Goal: Information Seeking & Learning: Learn about a topic

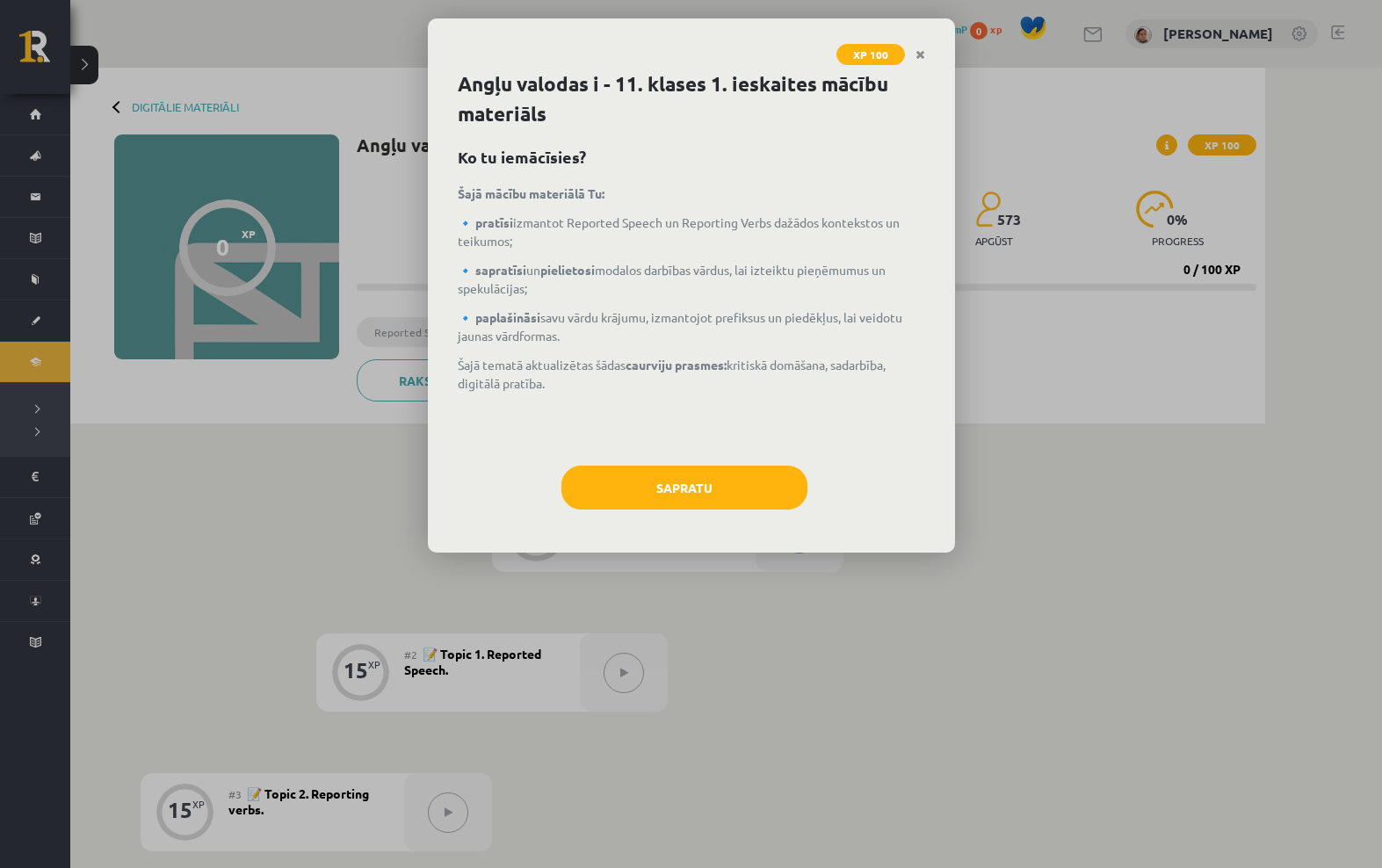
scroll to position [92, 0]
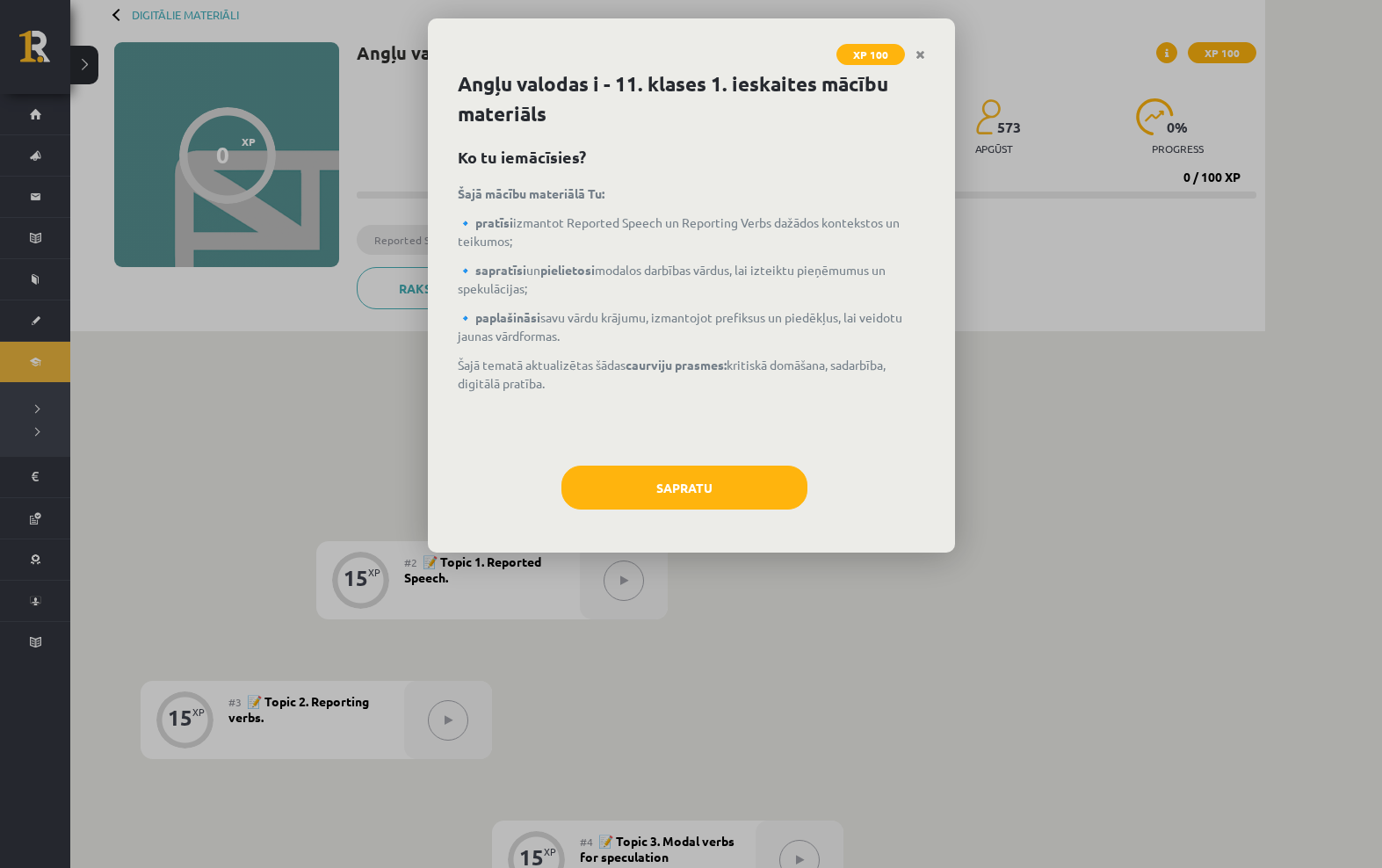
click at [934, 58] on link "Close" at bounding box center [920, 55] width 31 height 34
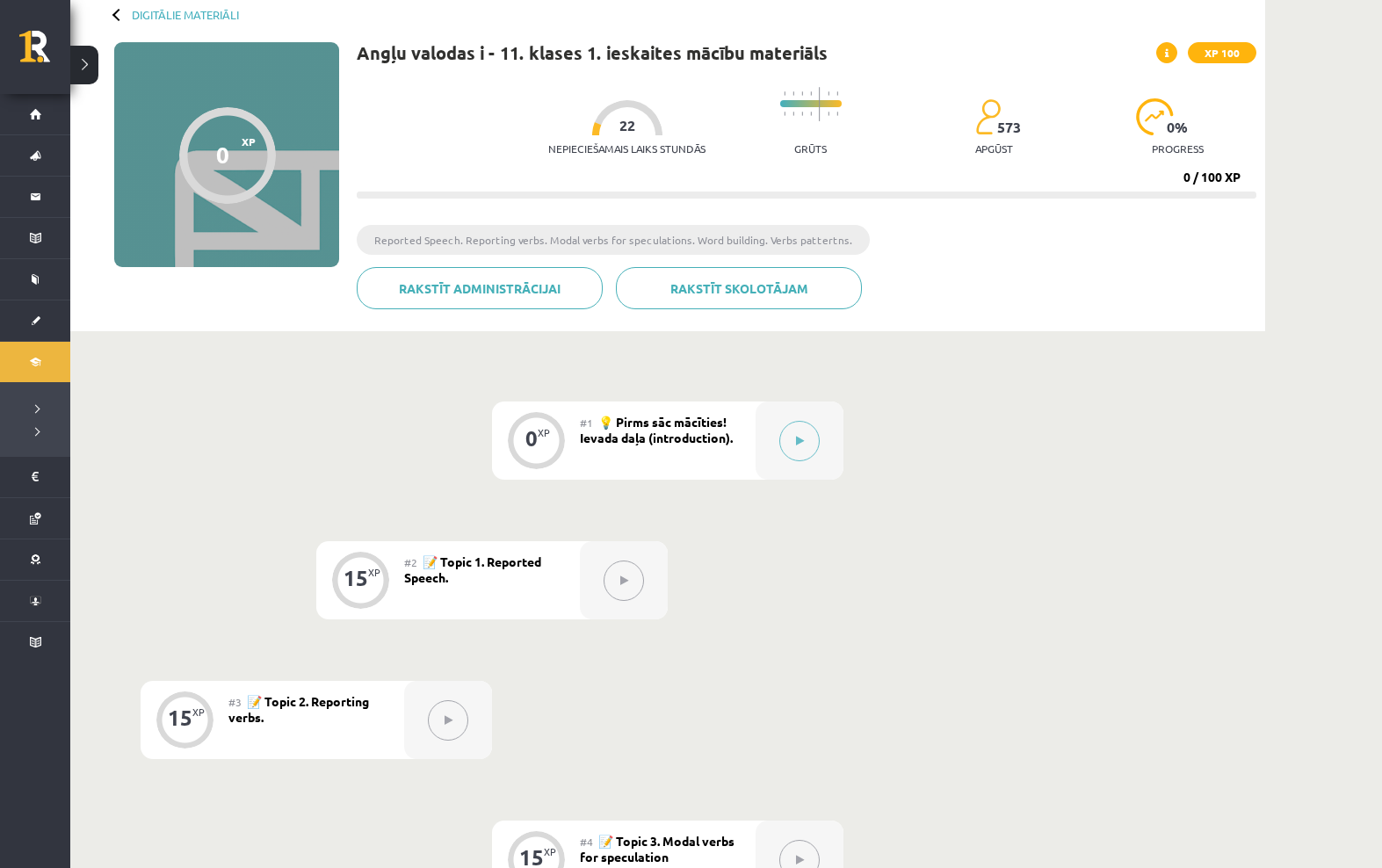
click at [136, 10] on link "Digitālie materiāli" at bounding box center [185, 14] width 107 height 13
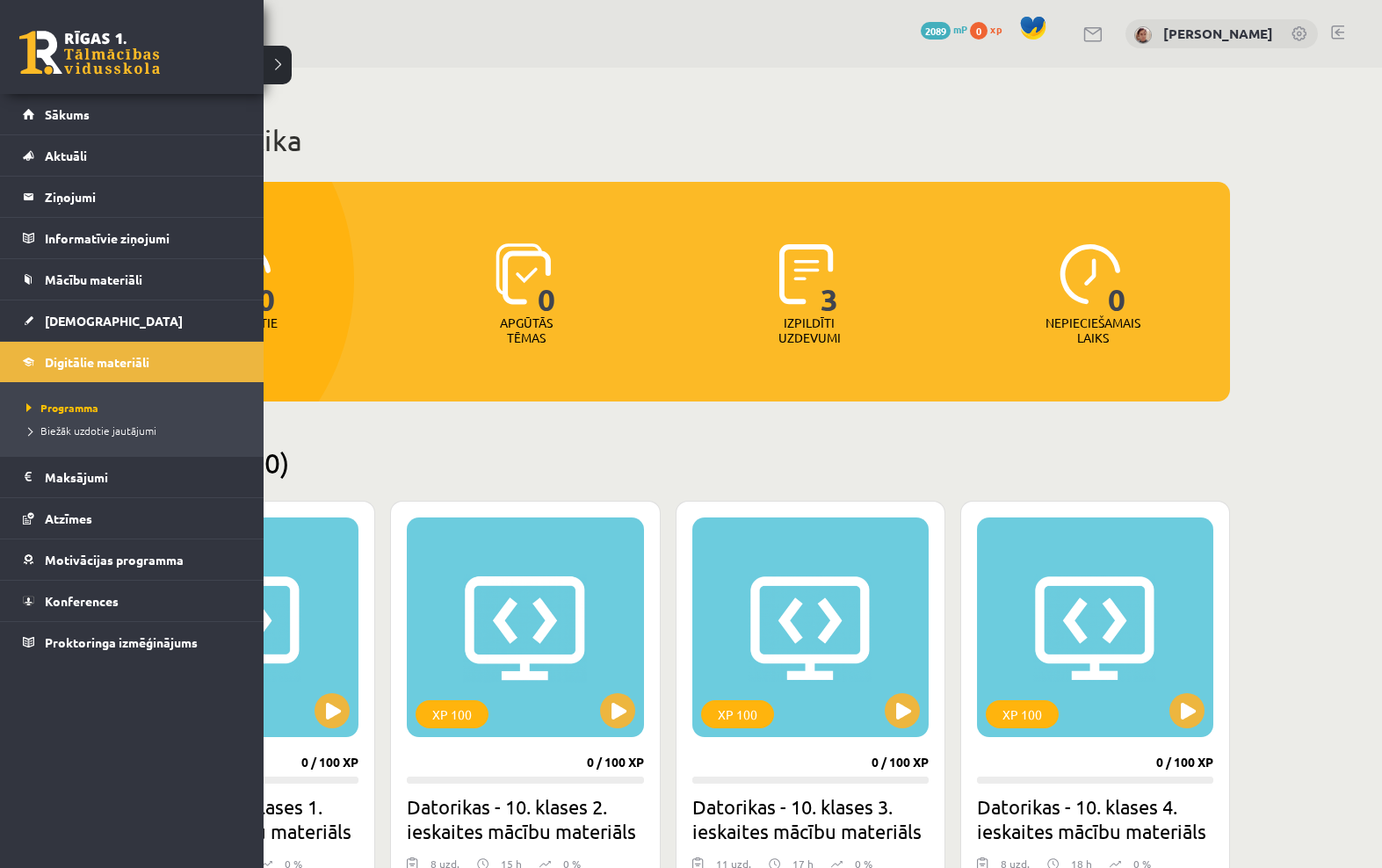
click at [26, 277] on link "Mācību materiāli" at bounding box center [132, 280] width 219 height 41
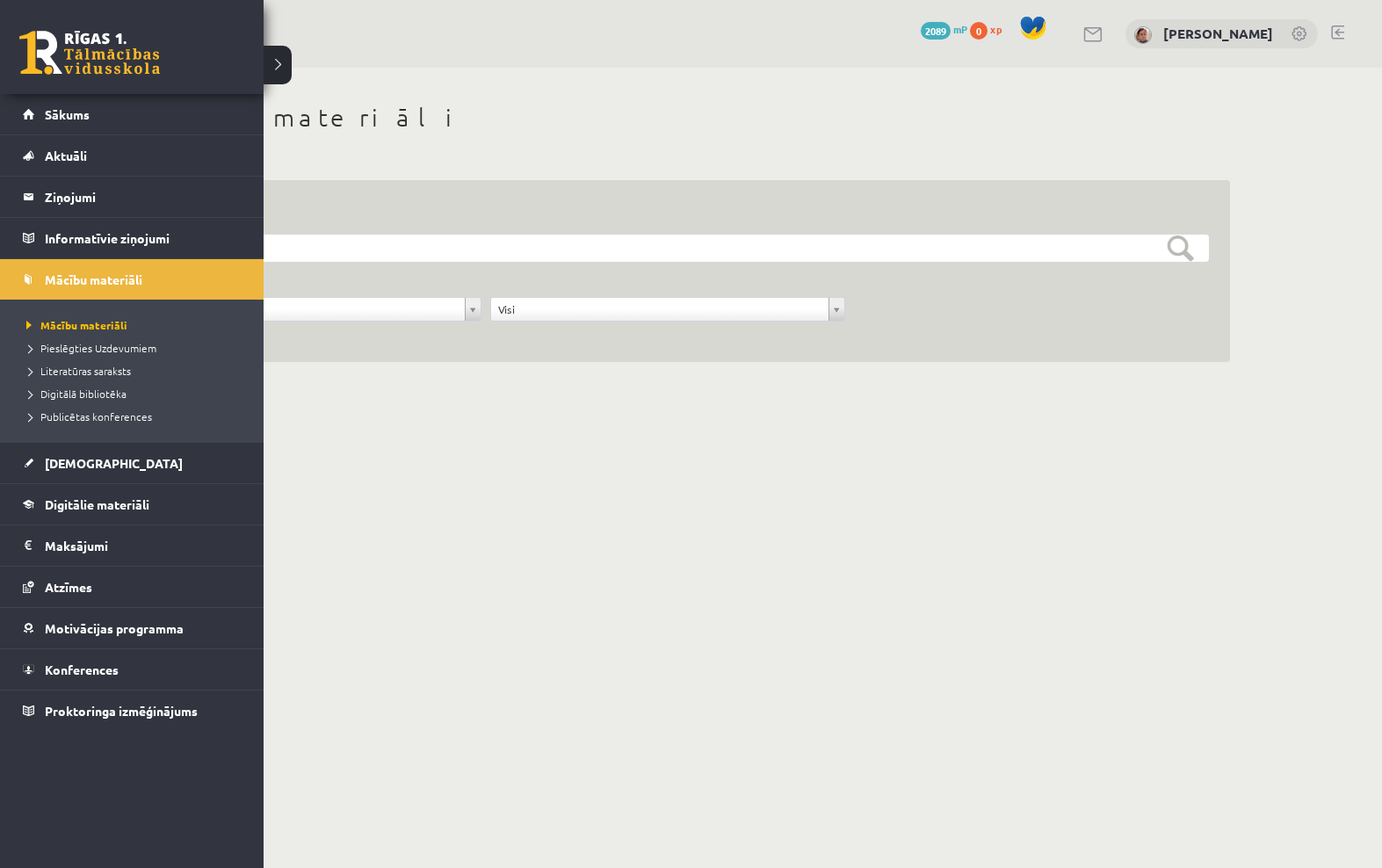
click at [62, 515] on link "Digitālie materiāli" at bounding box center [132, 504] width 219 height 41
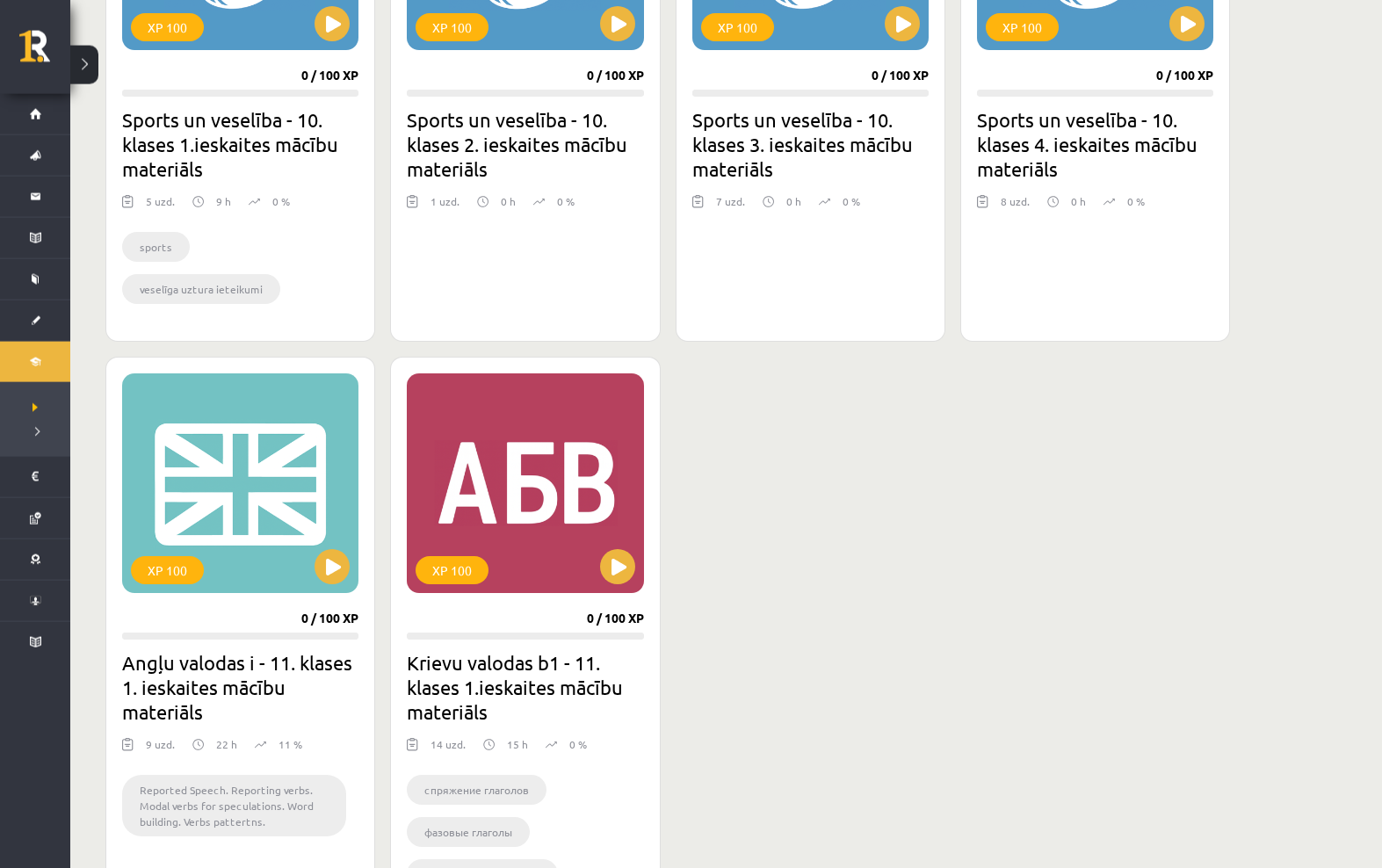
scroll to position [1242, 0]
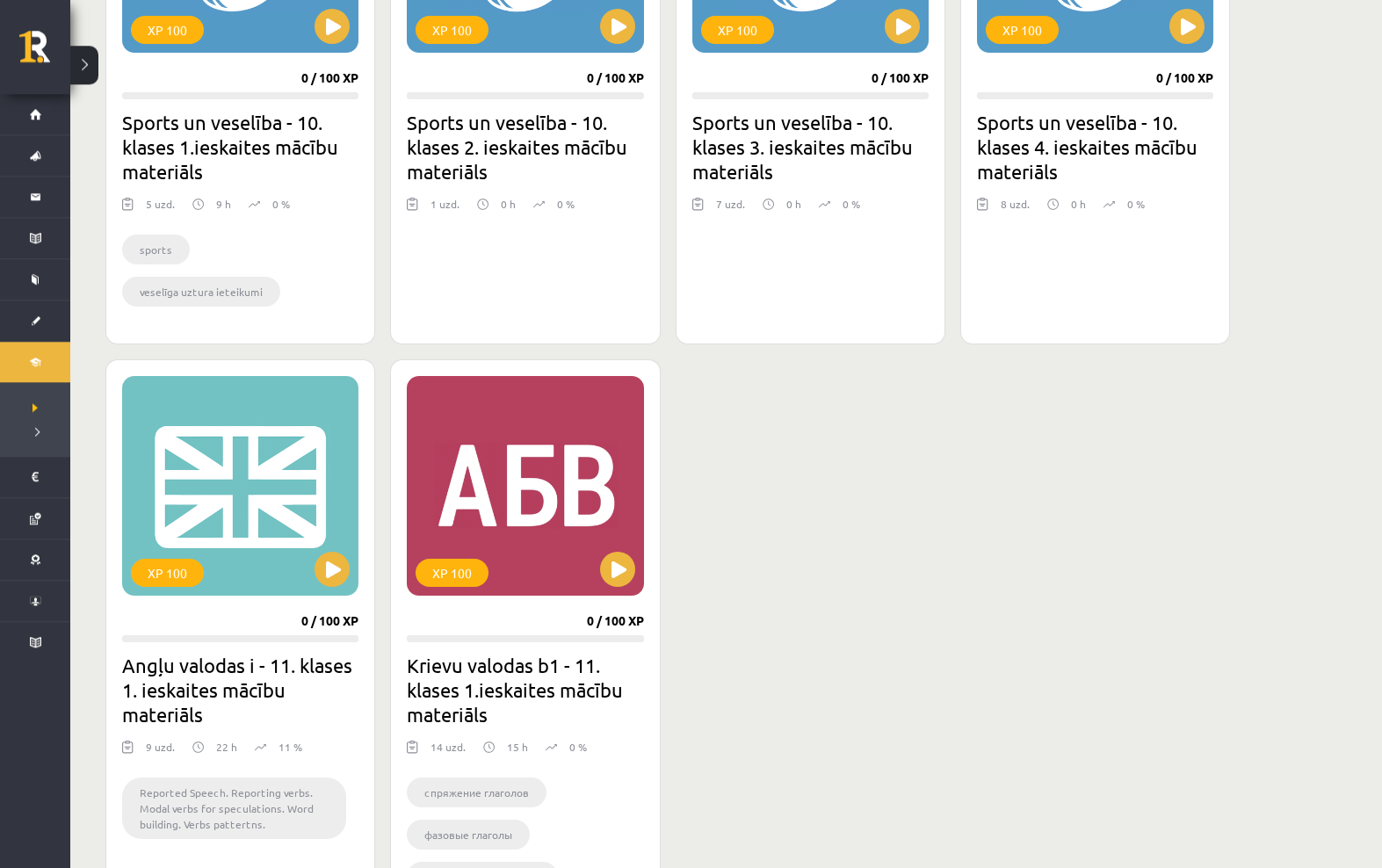
click at [566, 560] on div "XP 100" at bounding box center [525, 486] width 237 height 220
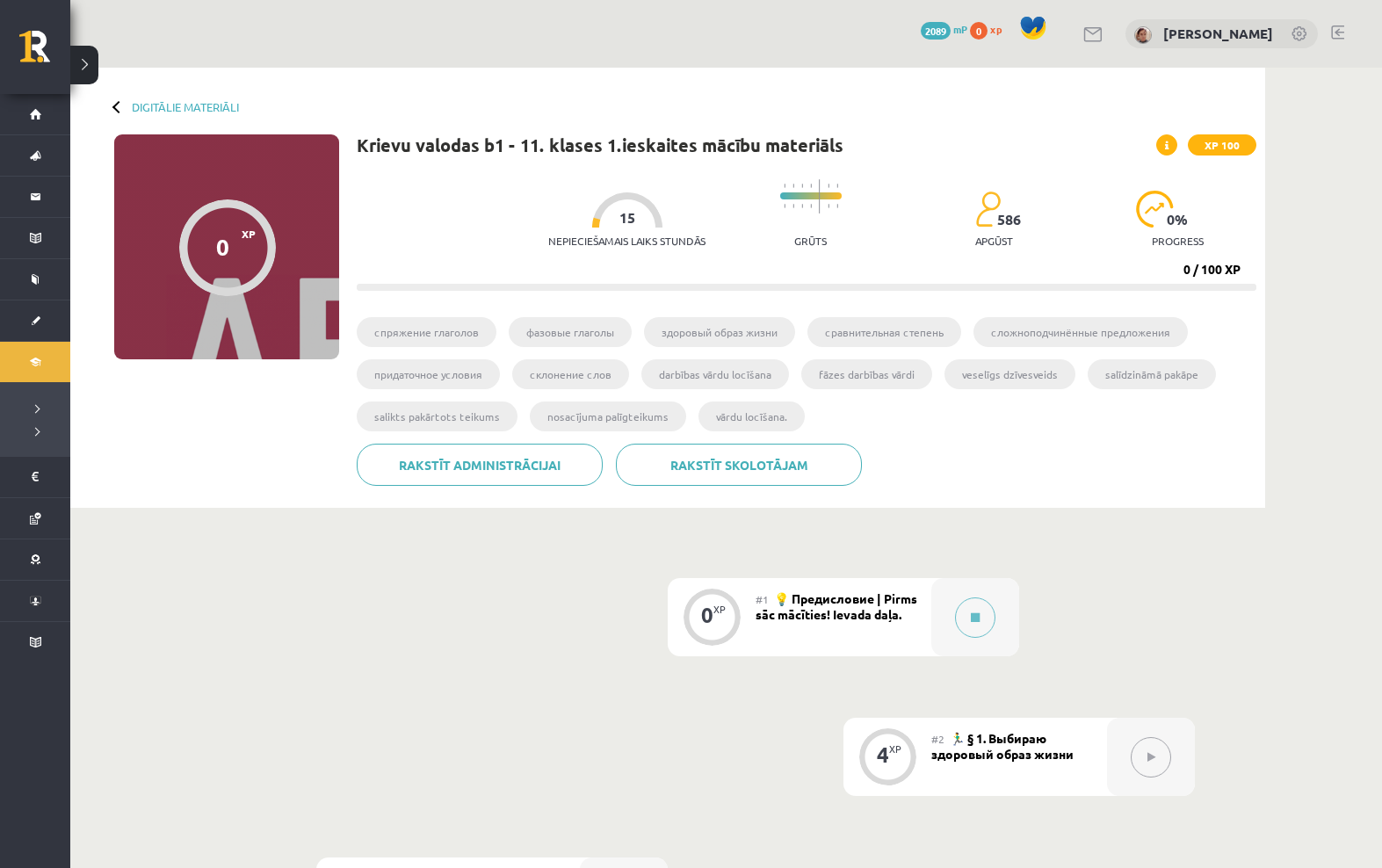
click at [978, 623] on button at bounding box center [976, 618] width 41 height 41
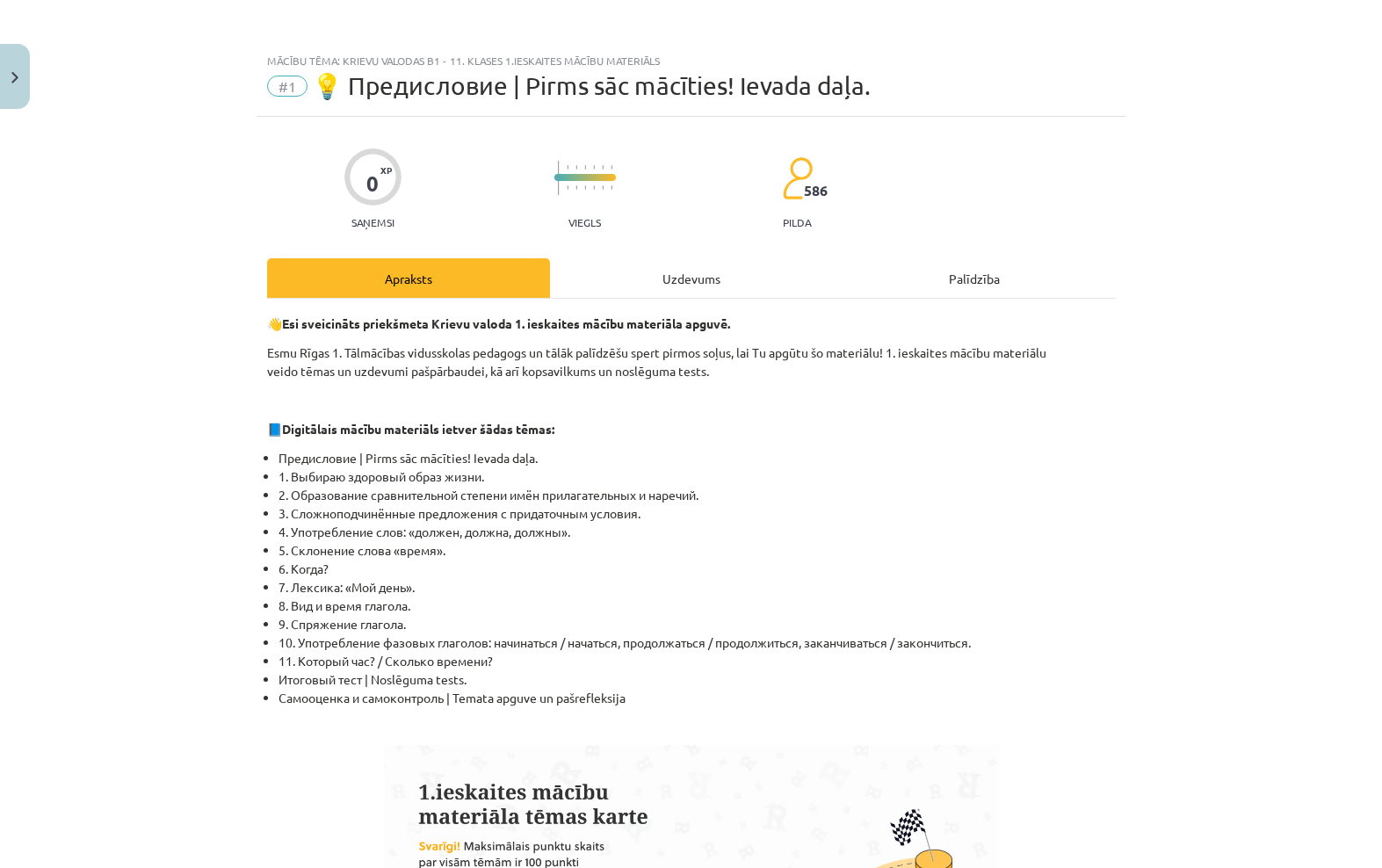
click at [748, 275] on div "Uzdevums" at bounding box center [691, 278] width 283 height 40
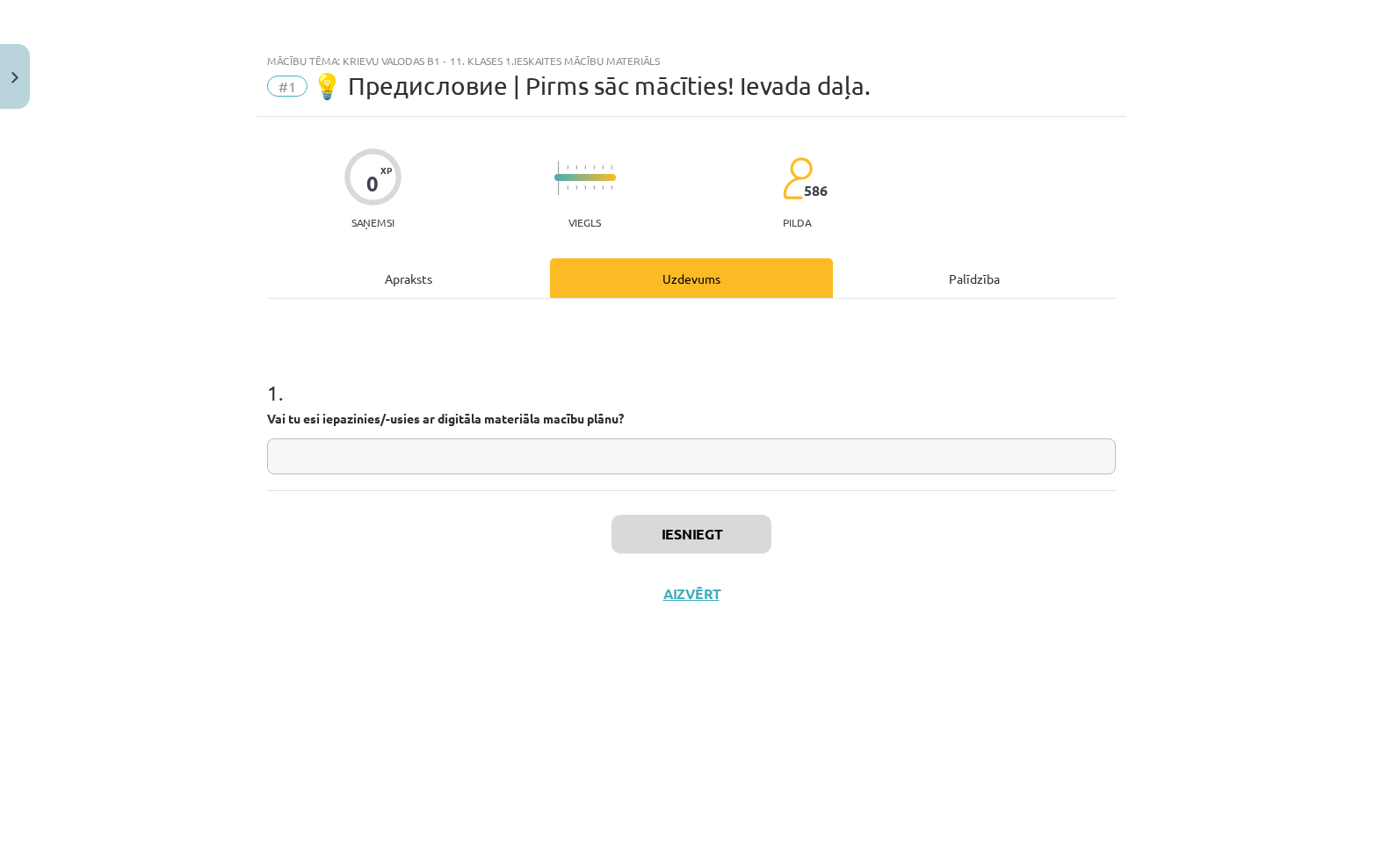
click at [739, 445] on input "text" at bounding box center [691, 456] width 849 height 36
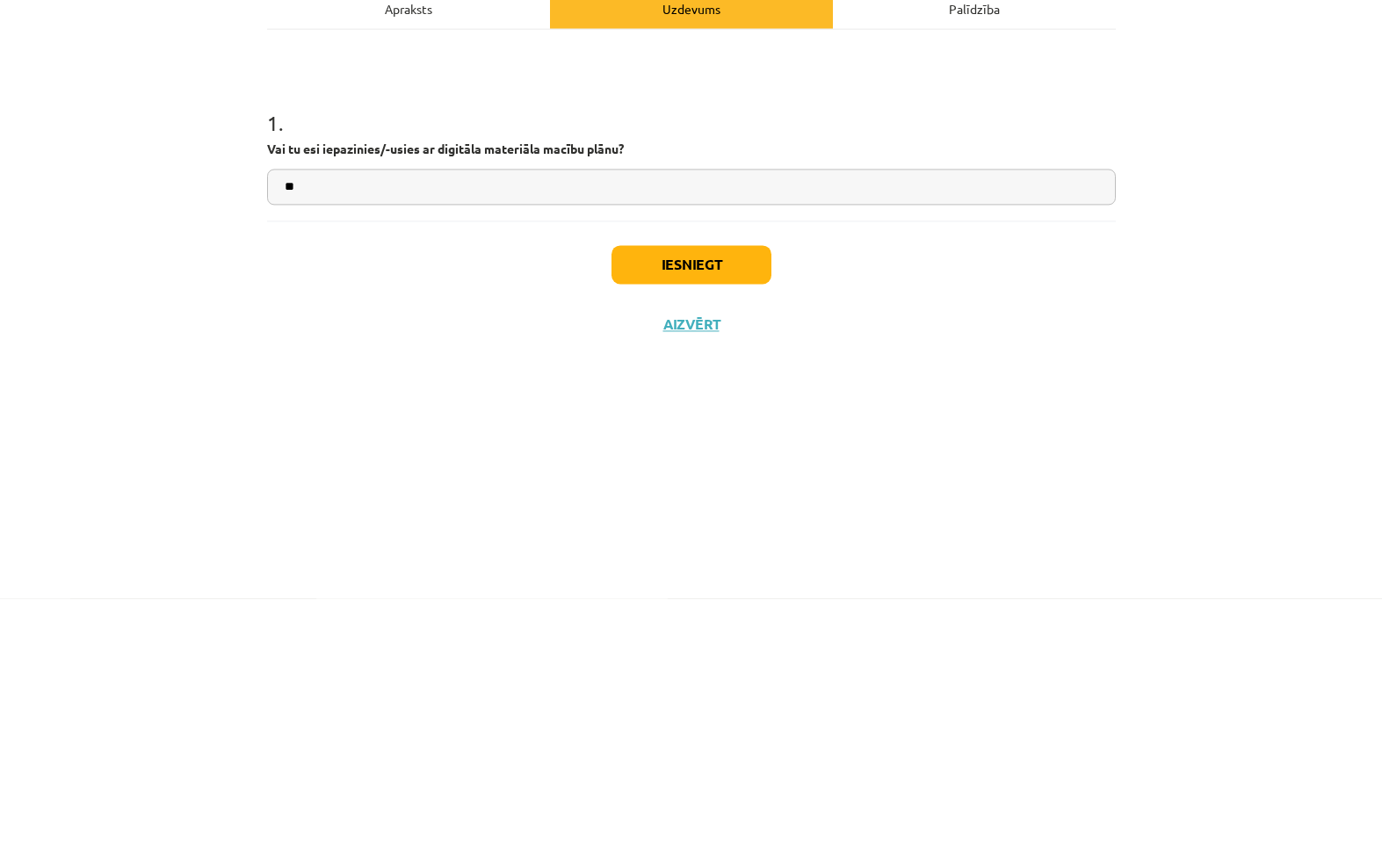
type input "*"
type input "**********"
click at [709, 515] on button "Iesniegt" at bounding box center [691, 534] width 160 height 39
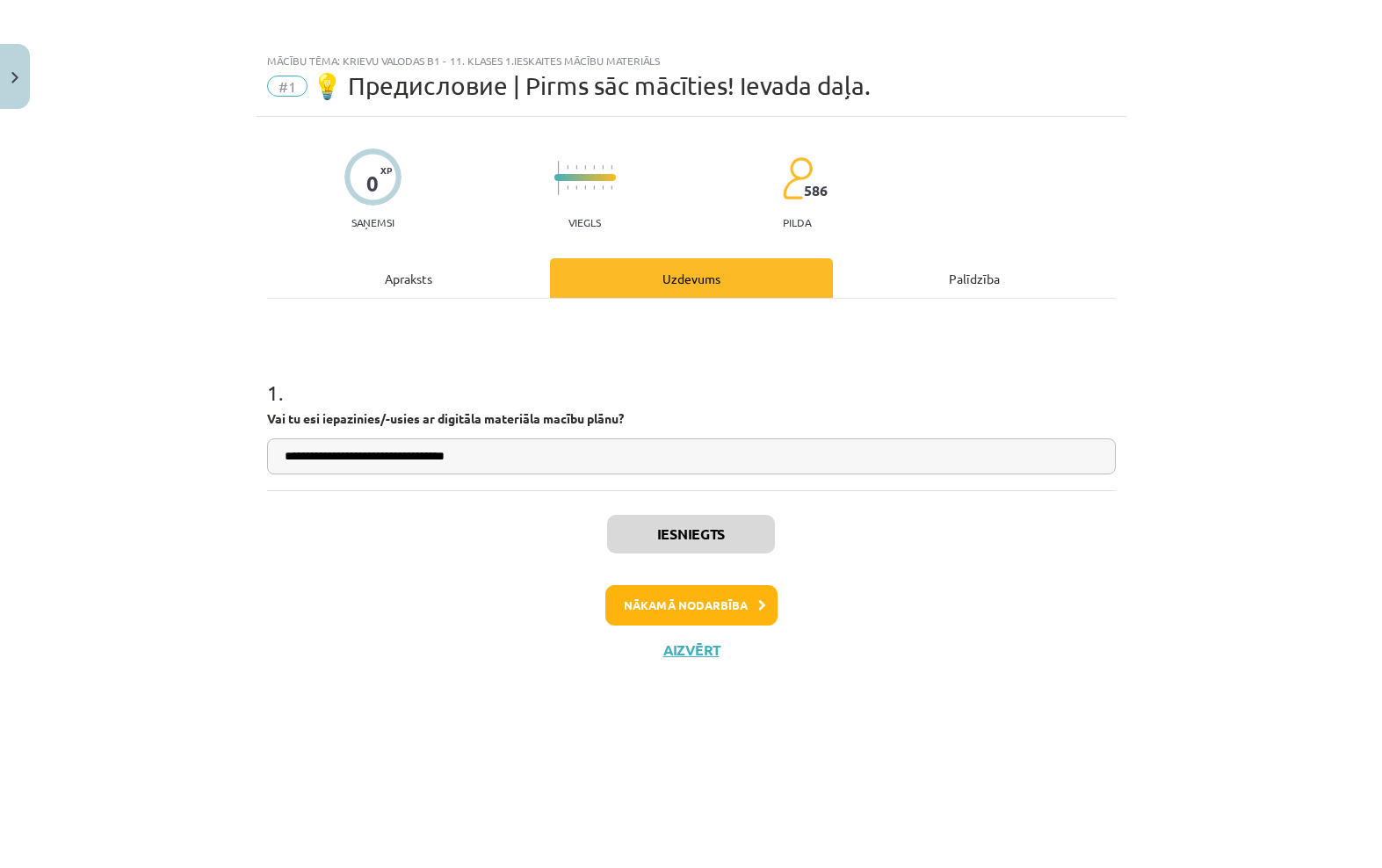
click at [729, 589] on button "Nākamā nodarbība" at bounding box center [691, 606] width 172 height 41
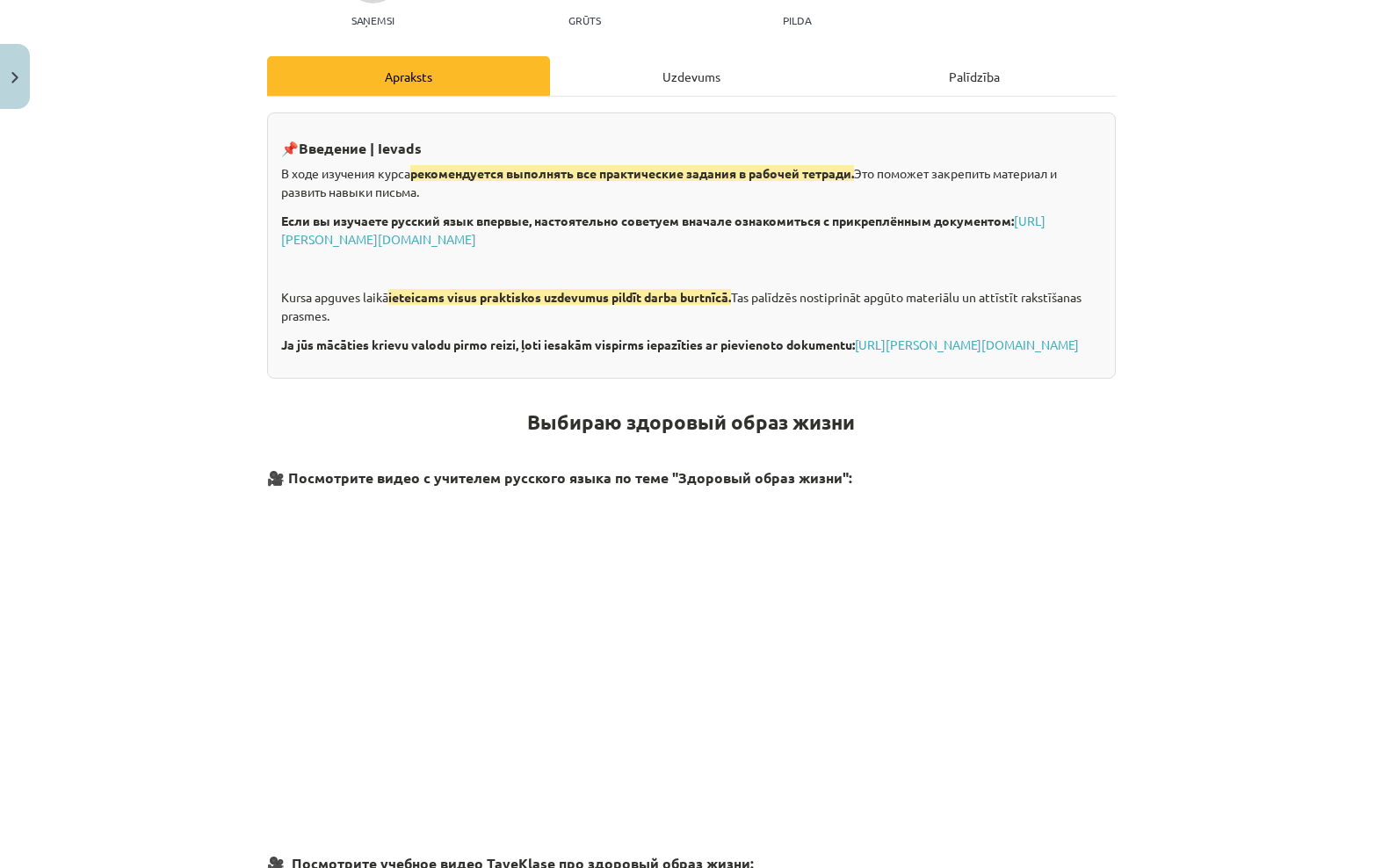
scroll to position [202, 0]
click at [710, 57] on div "Uzdevums" at bounding box center [691, 76] width 283 height 40
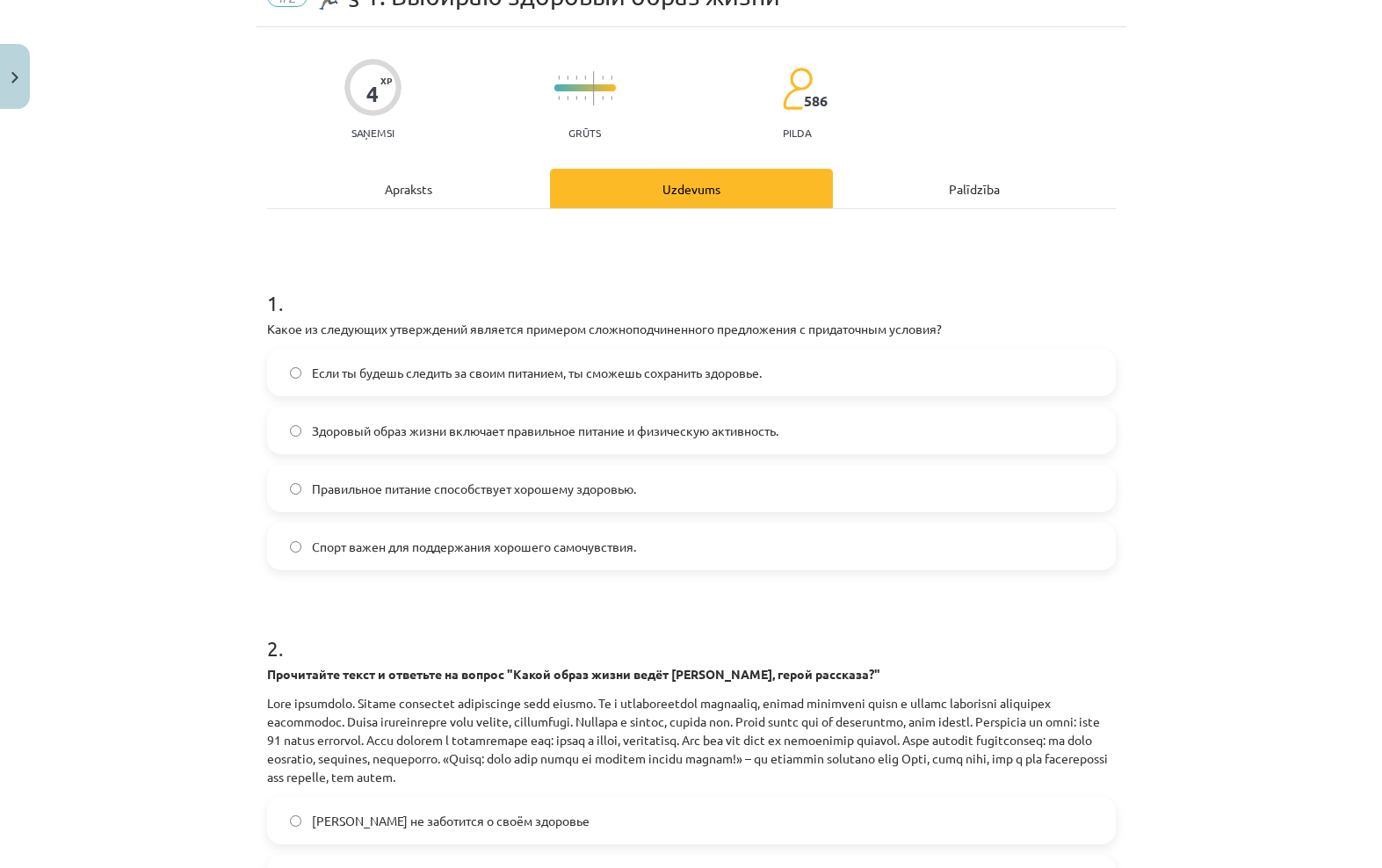
scroll to position [44, 0]
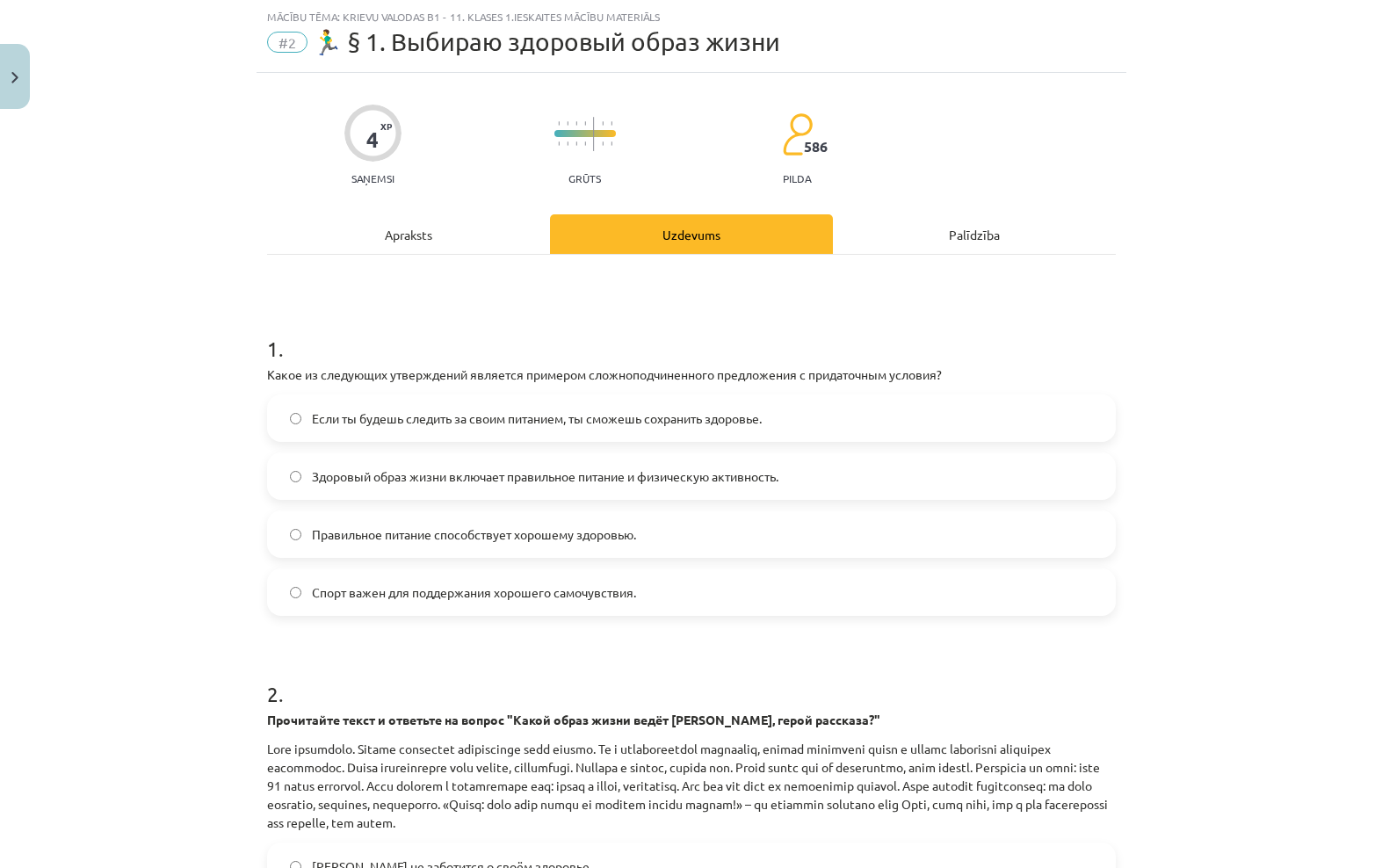
click at [444, 222] on div "Apraksts" at bounding box center [408, 234] width 283 height 40
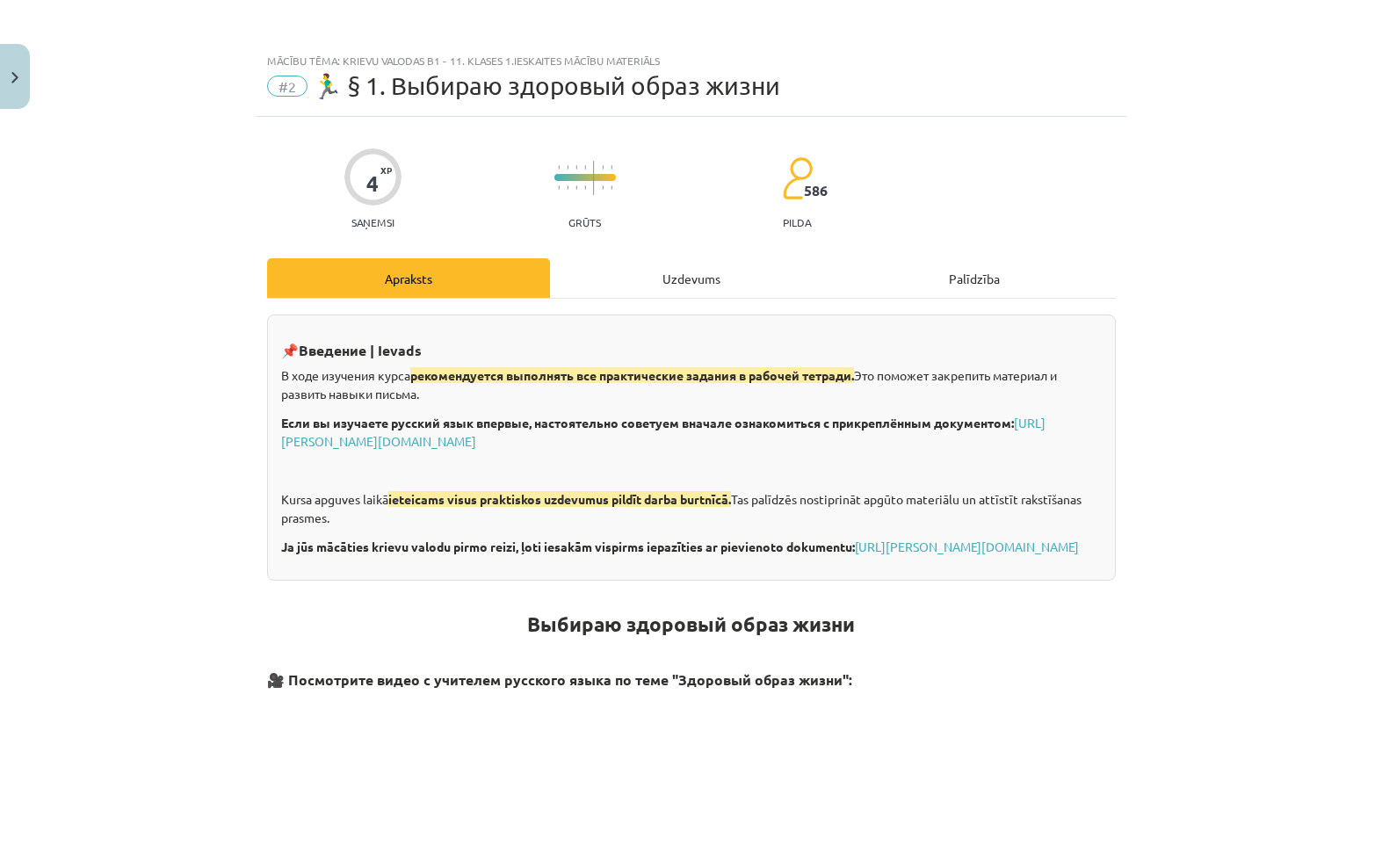
scroll to position [0, 0]
click at [711, 281] on div "Uzdevums" at bounding box center [691, 278] width 283 height 40
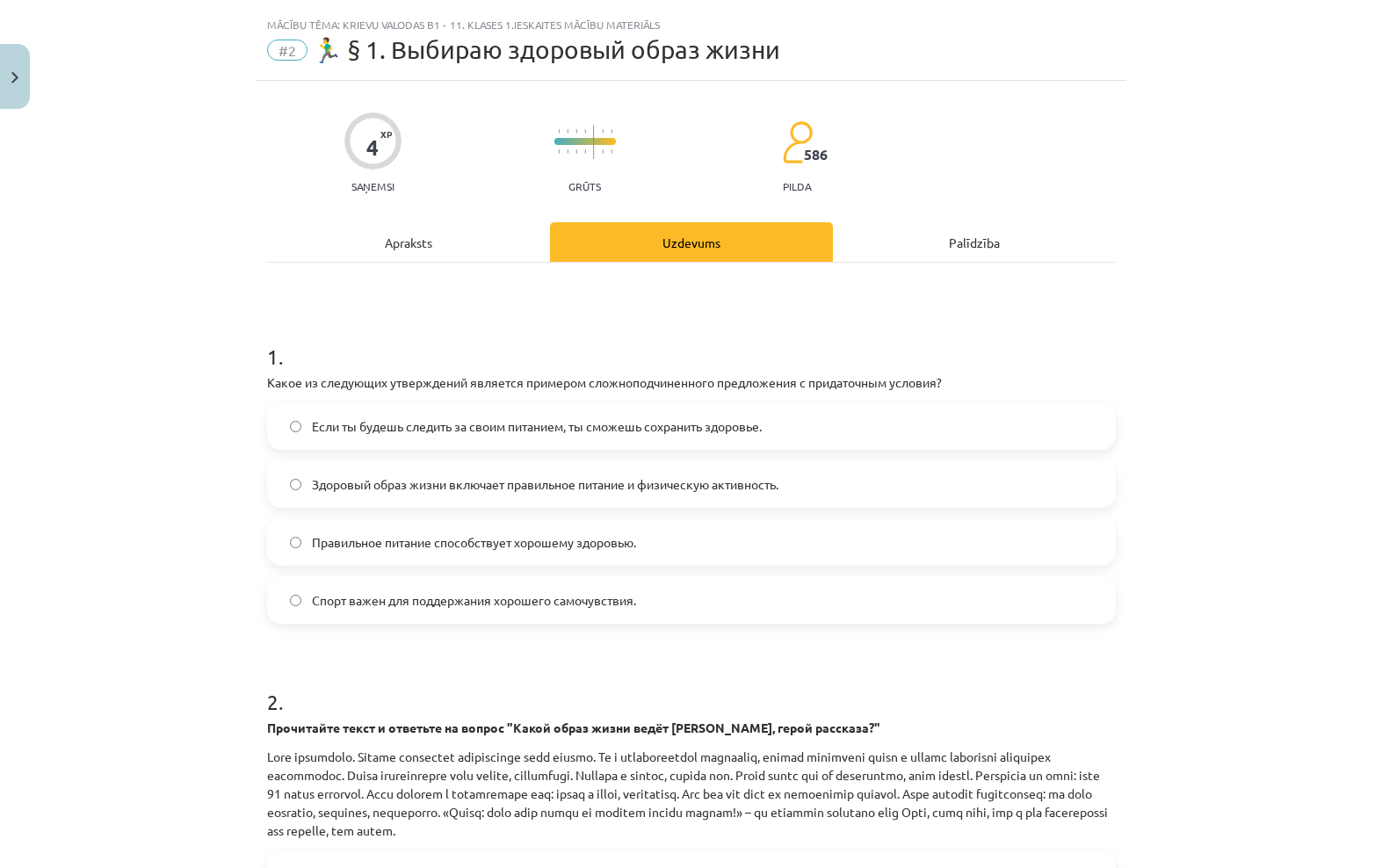
scroll to position [44, 0]
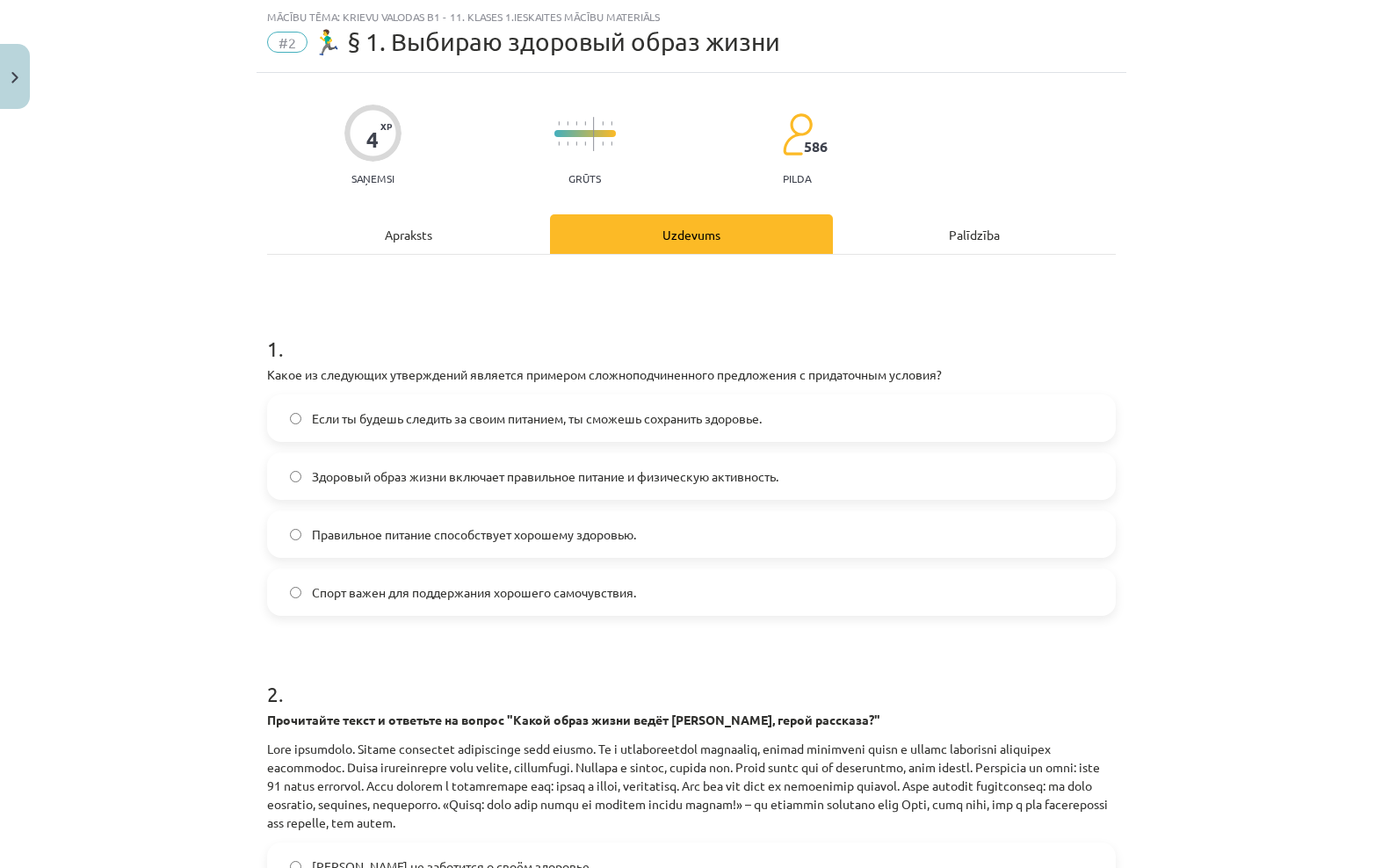
click at [740, 419] on span "Если ты будешь следить за своим питанием, ты сможешь сохранить здоровье." at bounding box center [536, 419] width 449 height 19
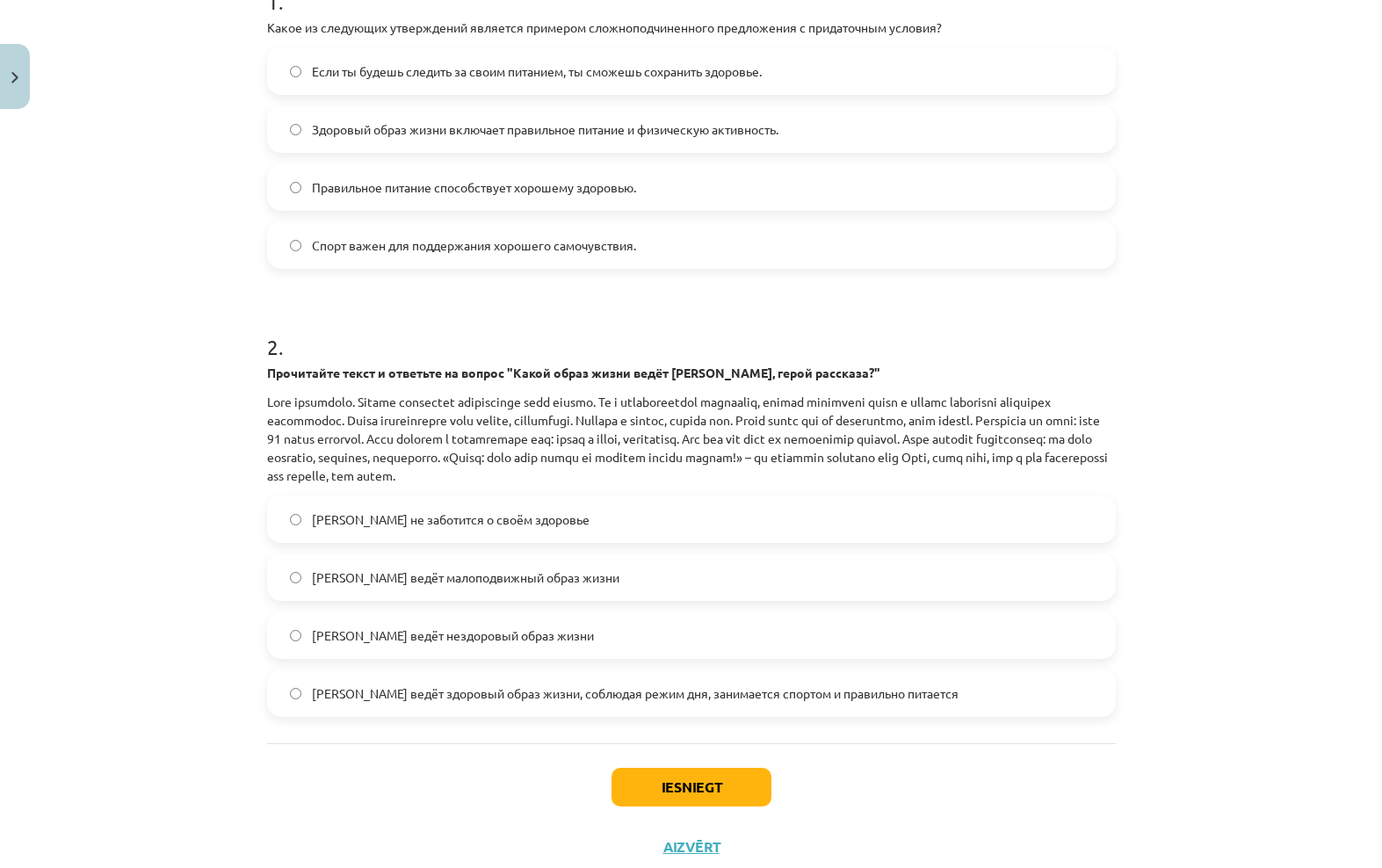
scroll to position [391, 0]
click at [817, 701] on span "[PERSON_NAME] ведёт здоровый образ жизни, соблюдая режим дня, занимается спорто…" at bounding box center [635, 693] width 646 height 19
click at [708, 778] on button "Iesniegt" at bounding box center [691, 788] width 160 height 39
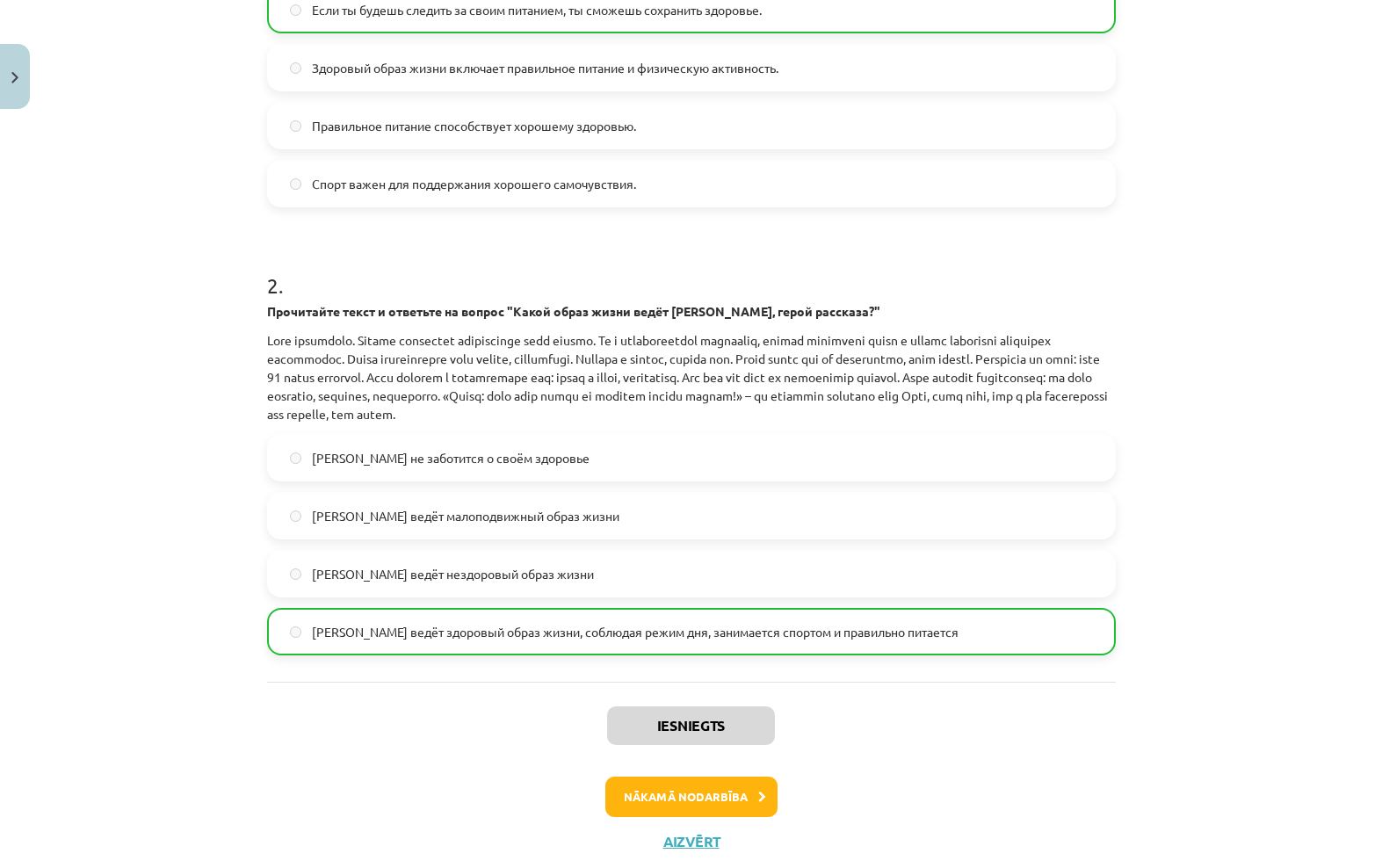
click at [727, 789] on button "Nākamā nodarbība" at bounding box center [691, 797] width 172 height 41
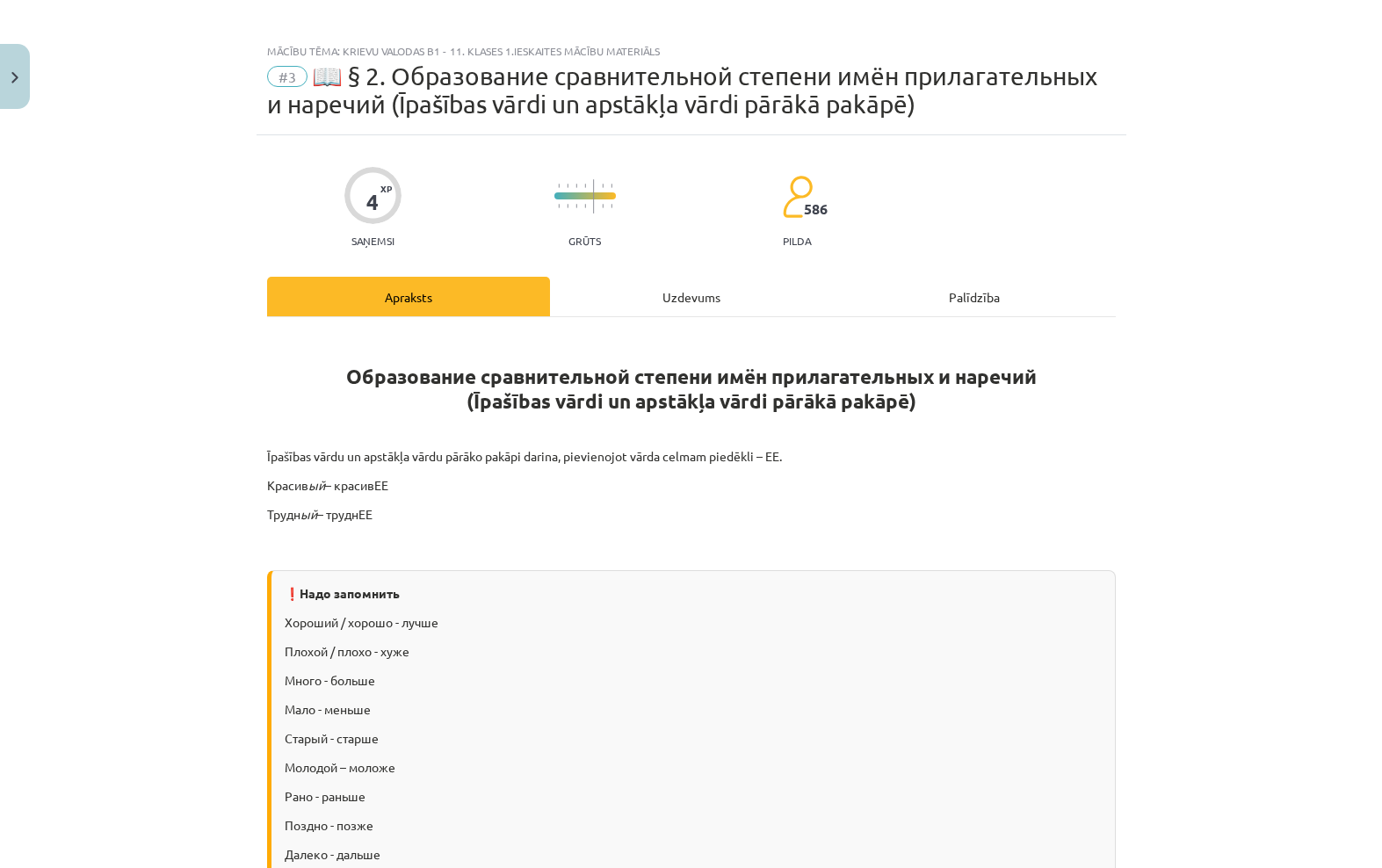
scroll to position [10, 0]
click at [697, 298] on div "Uzdevums" at bounding box center [691, 296] width 283 height 40
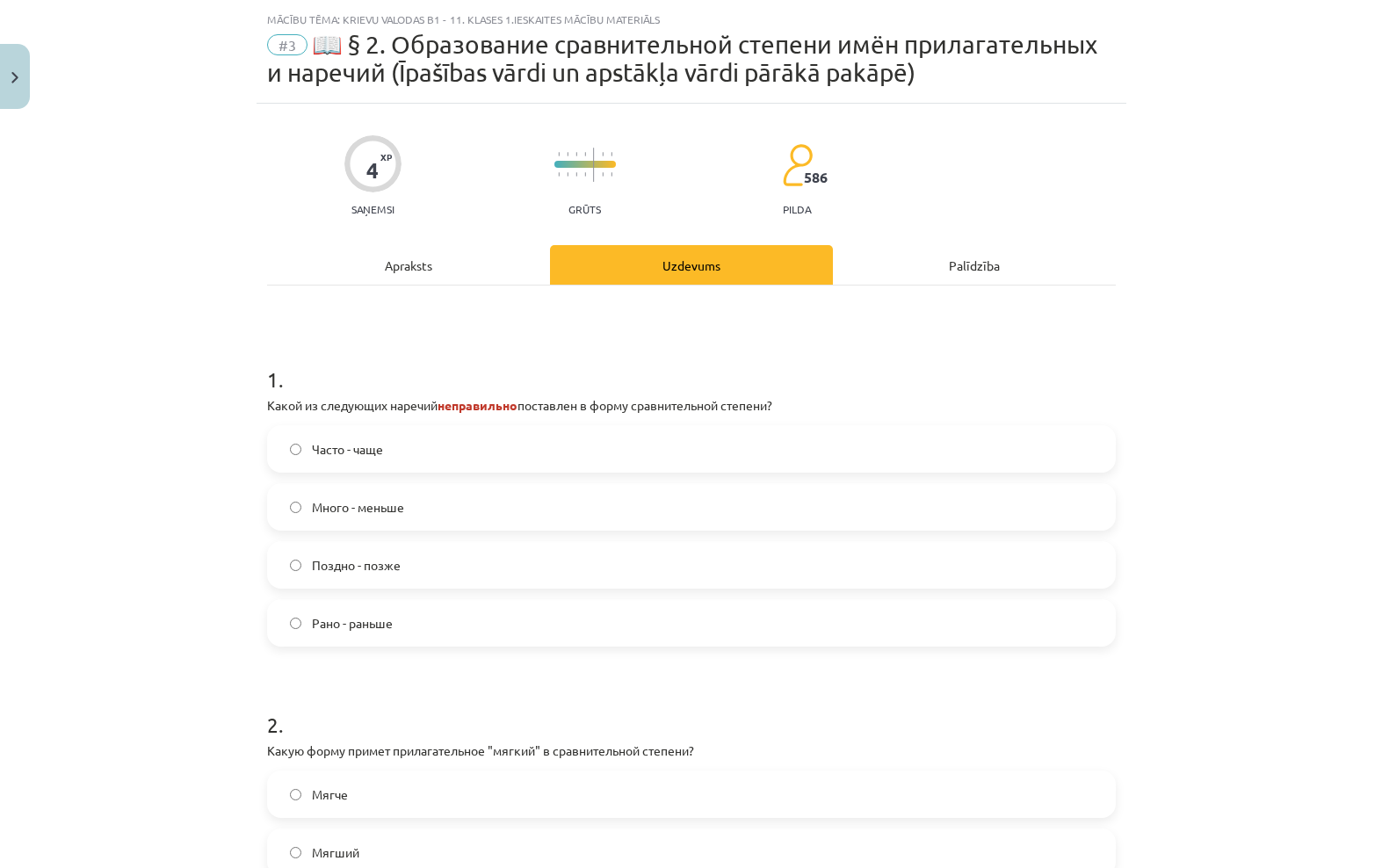
scroll to position [44, 0]
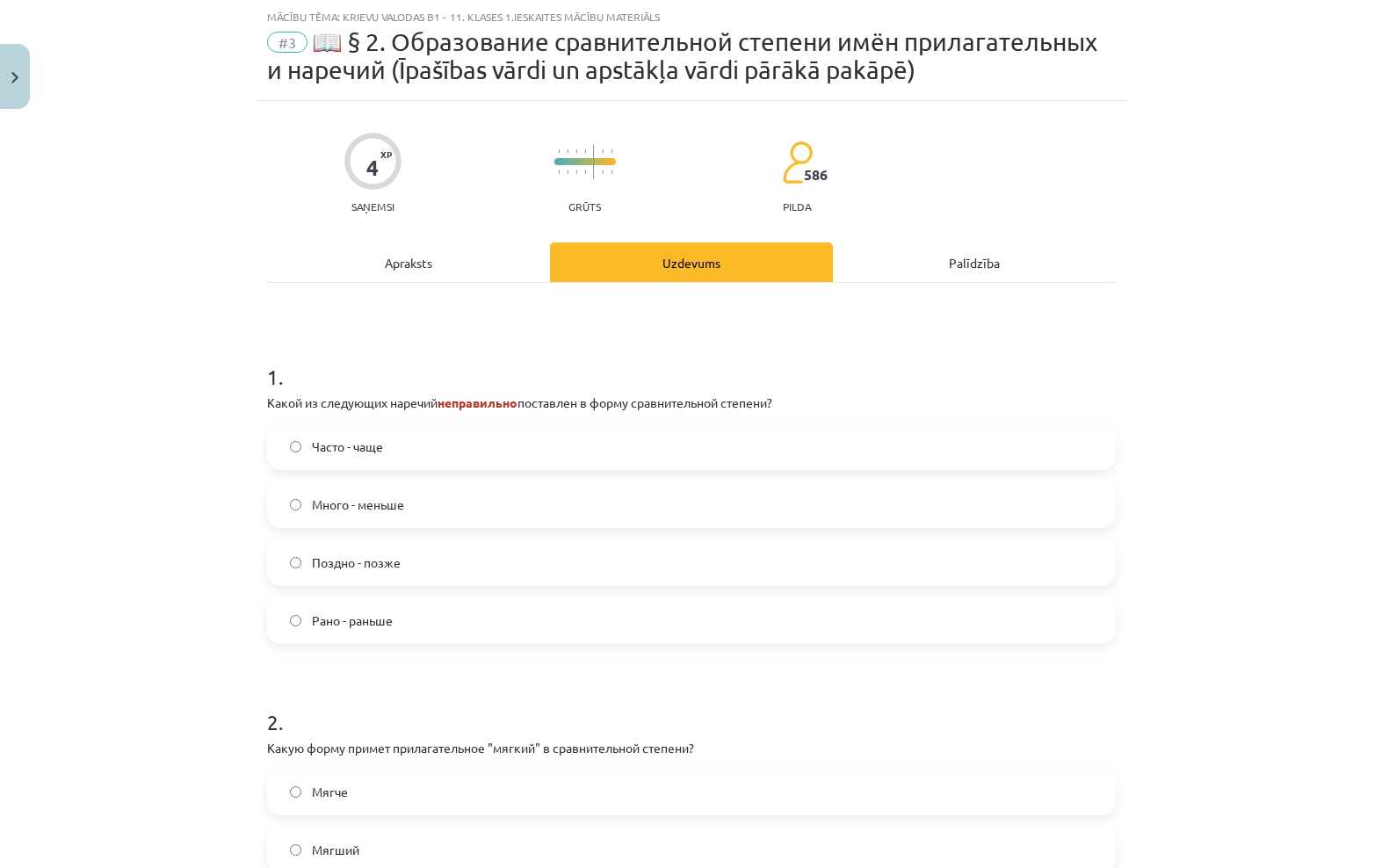
click at [404, 268] on div "Apraksts" at bounding box center [408, 262] width 283 height 40
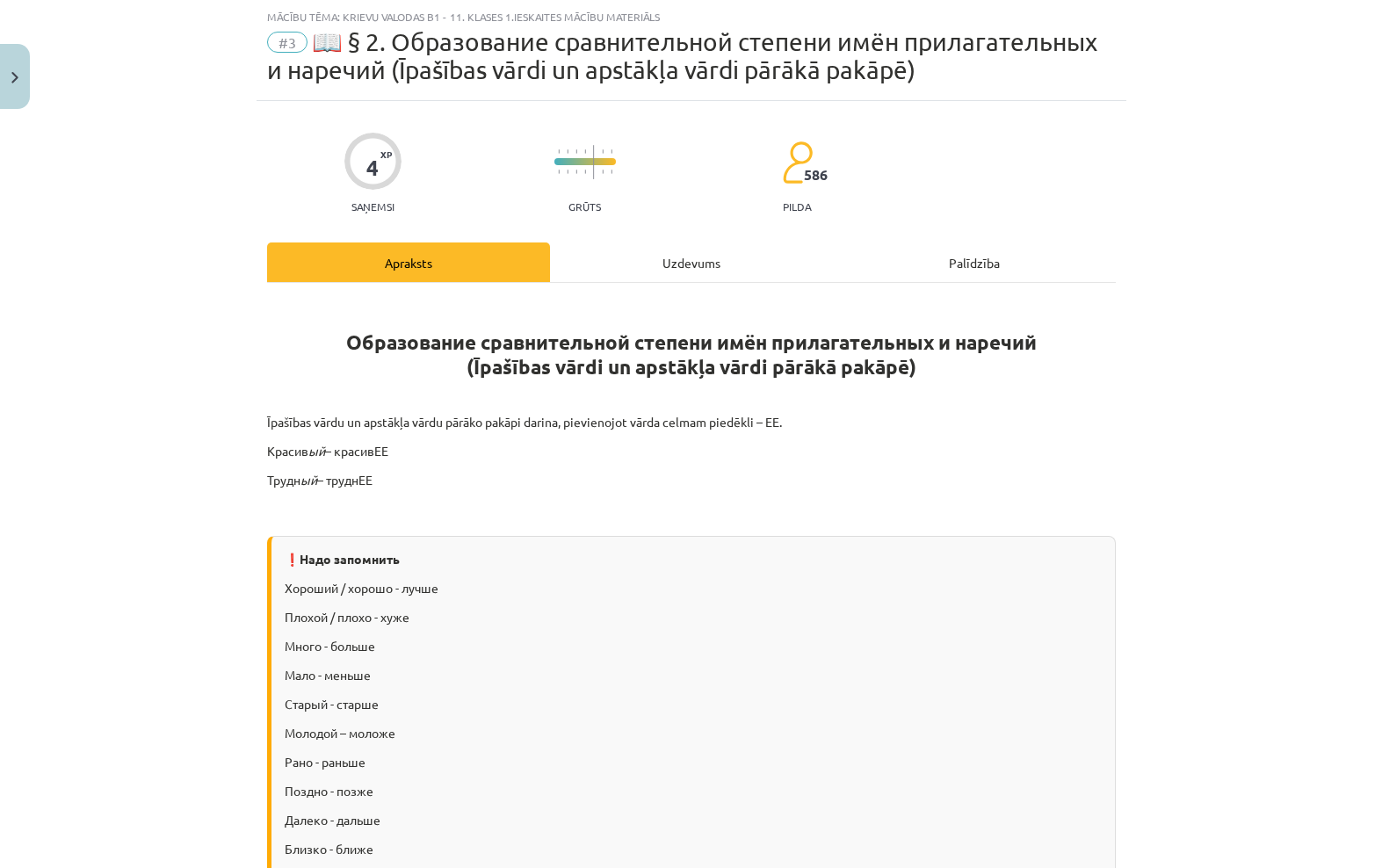
click at [701, 257] on div "Uzdevums" at bounding box center [691, 262] width 283 height 40
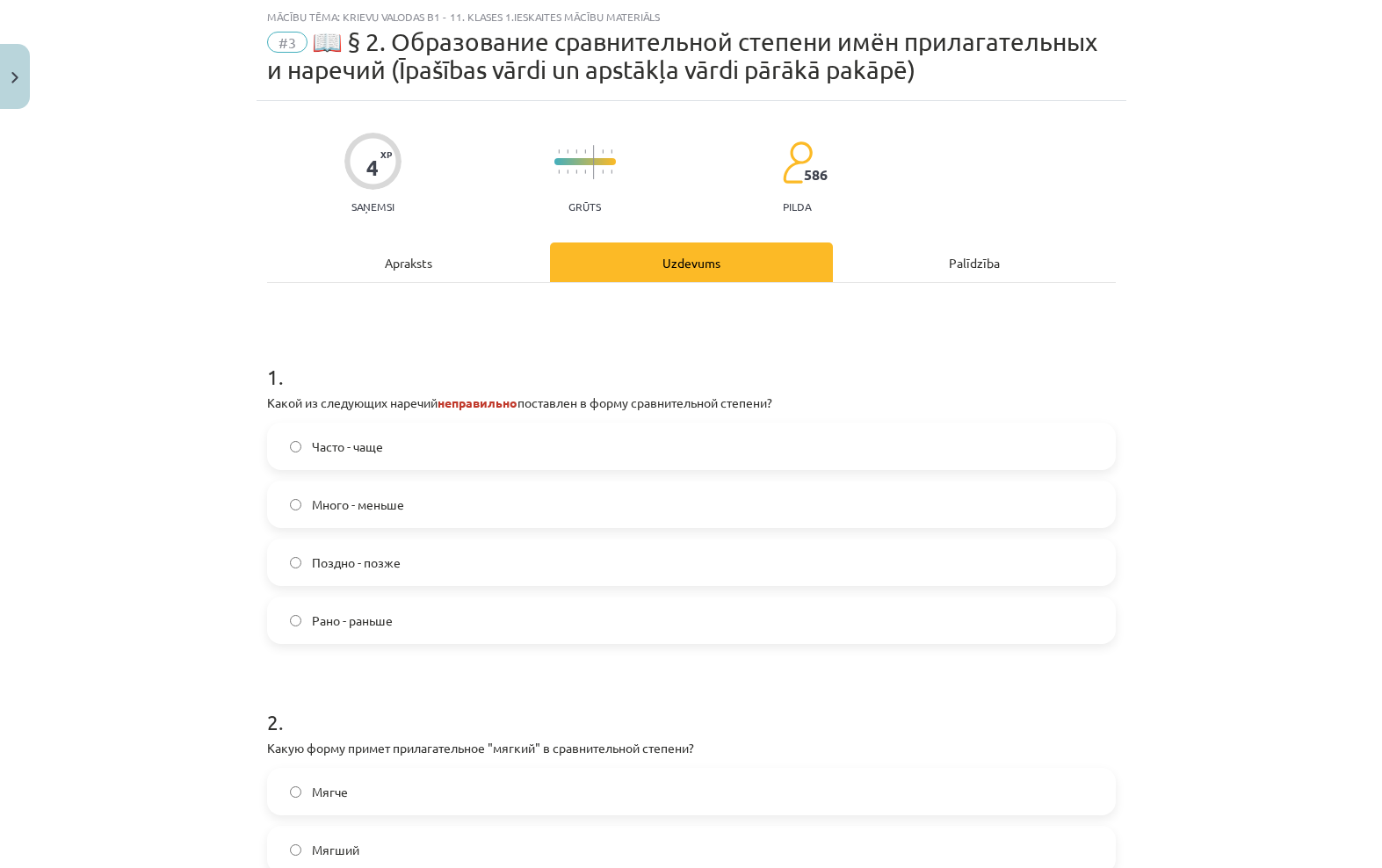
click at [461, 260] on div "Apraksts" at bounding box center [408, 262] width 283 height 40
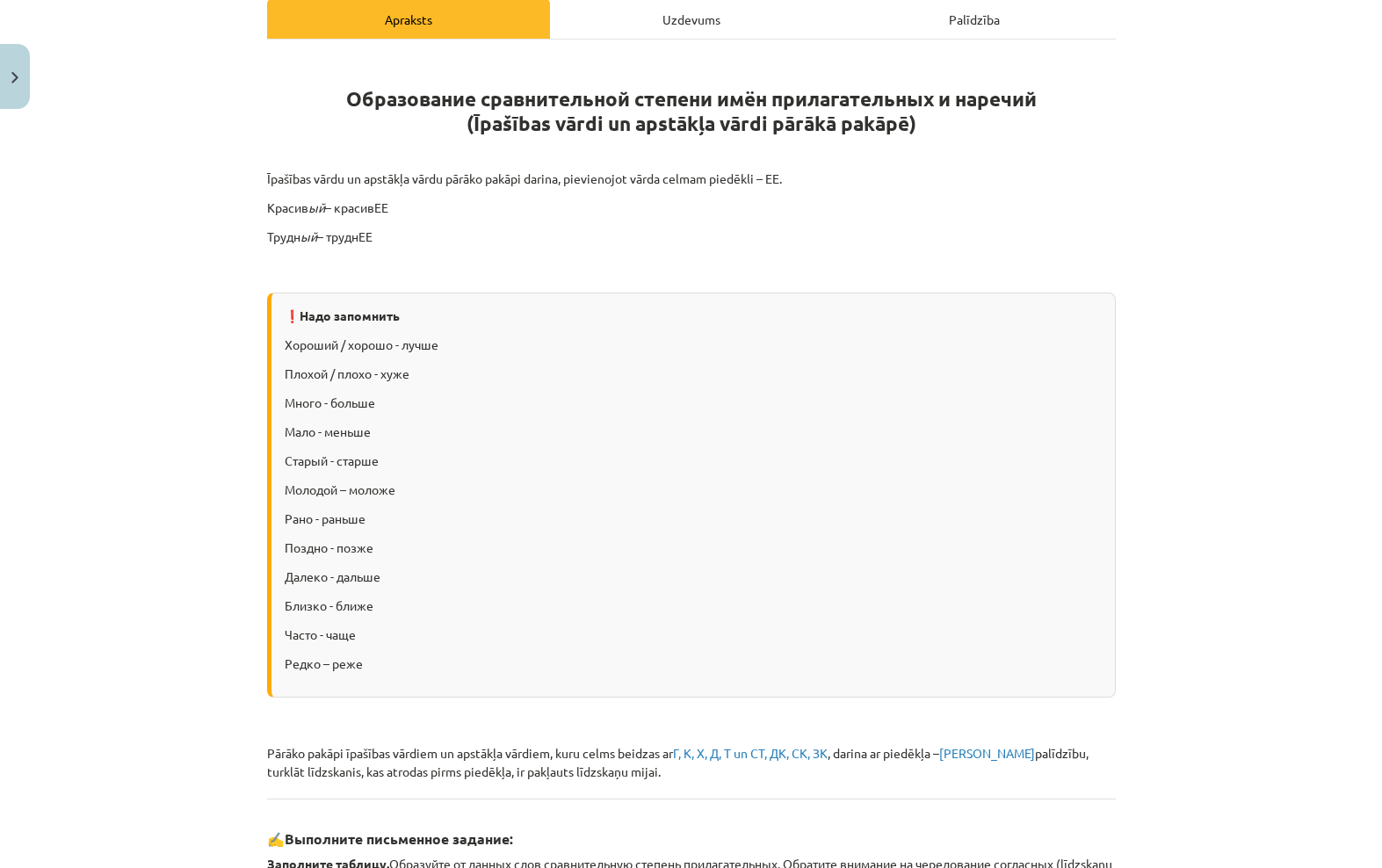
scroll to position [287, 0]
click at [698, 29] on div "Uzdevums" at bounding box center [691, 19] width 283 height 40
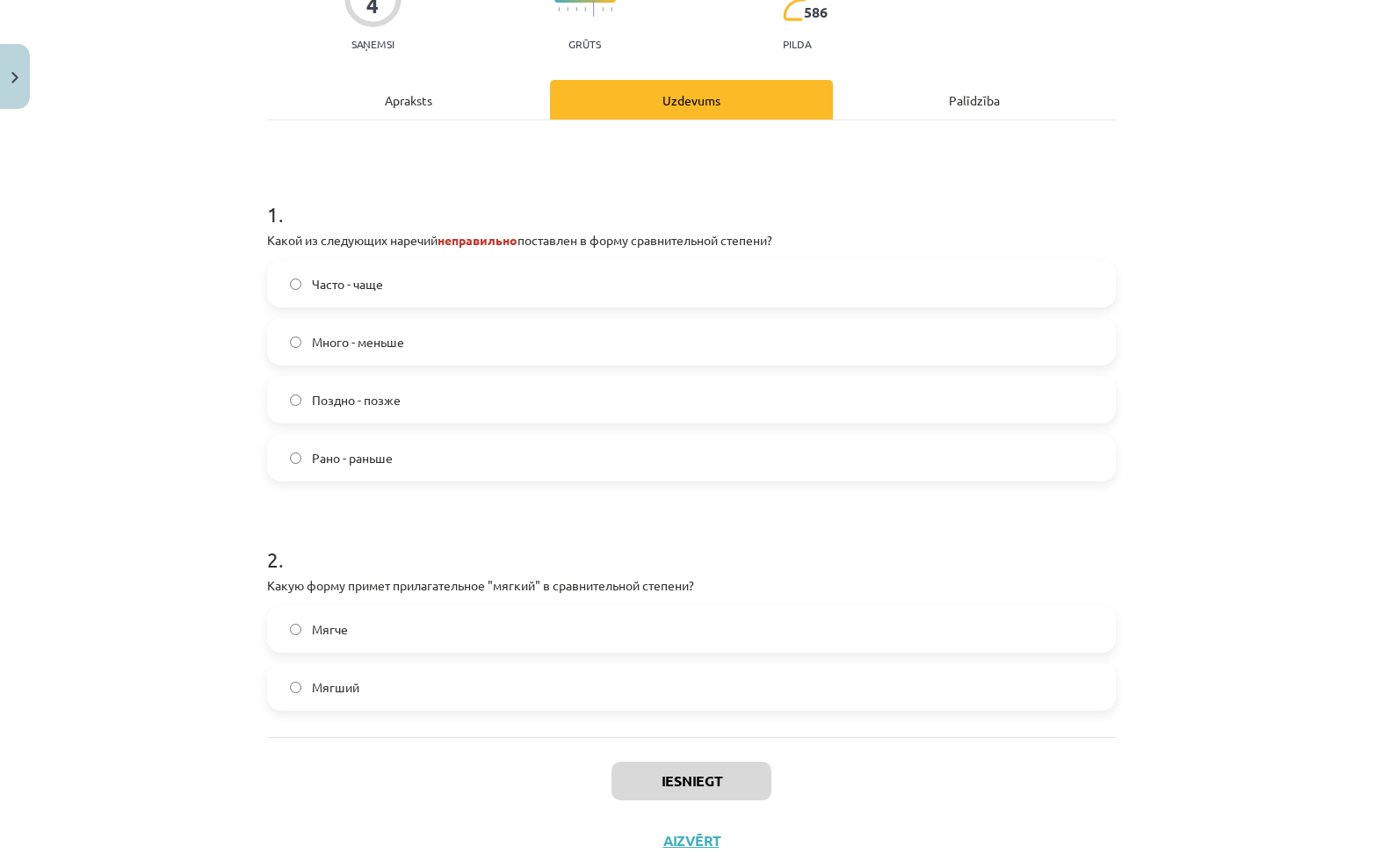
click at [425, 117] on div "Apraksts" at bounding box center [408, 100] width 283 height 40
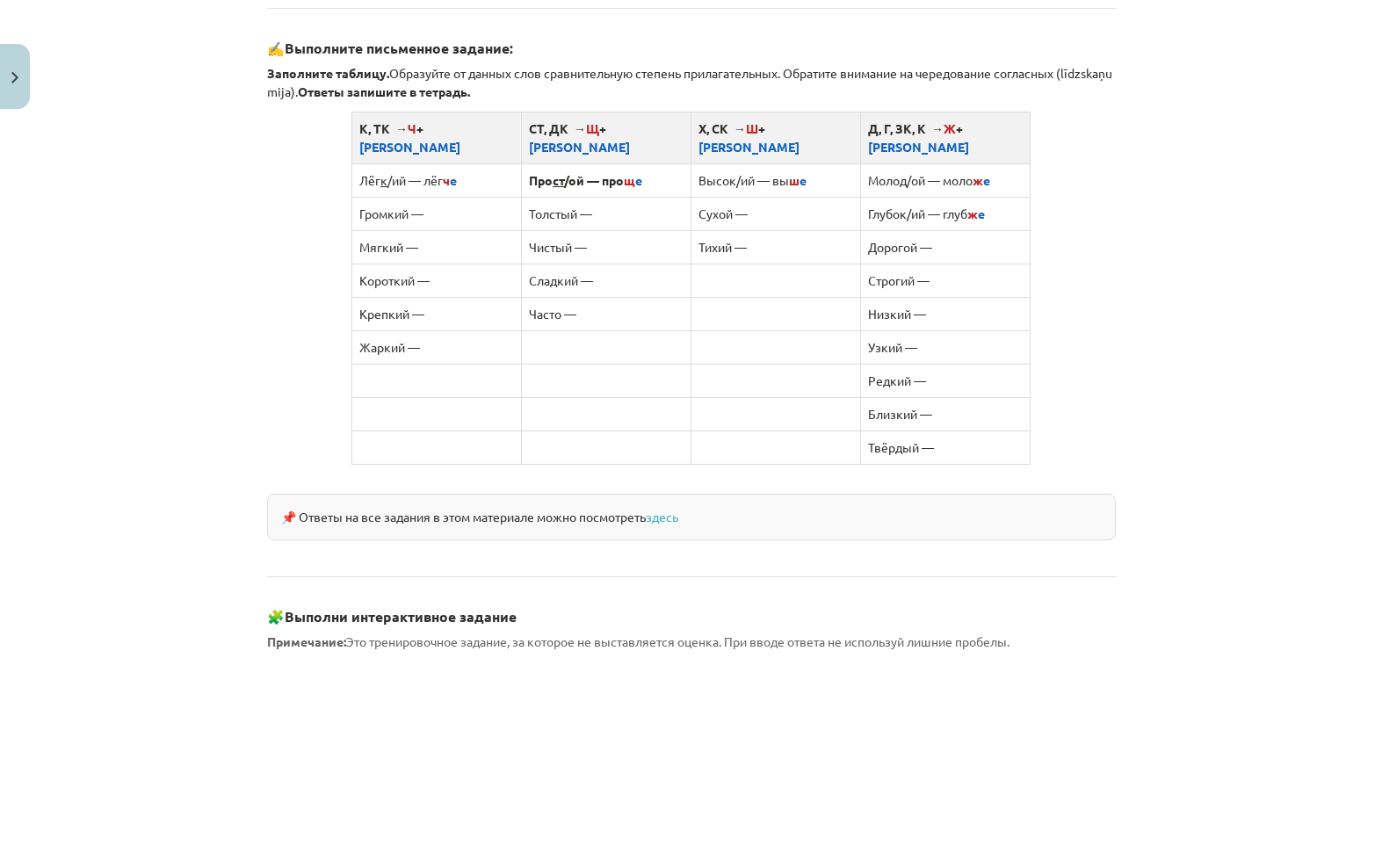
scroll to position [1077, 0]
click at [659, 509] on link "здесь" at bounding box center [661, 517] width 33 height 16
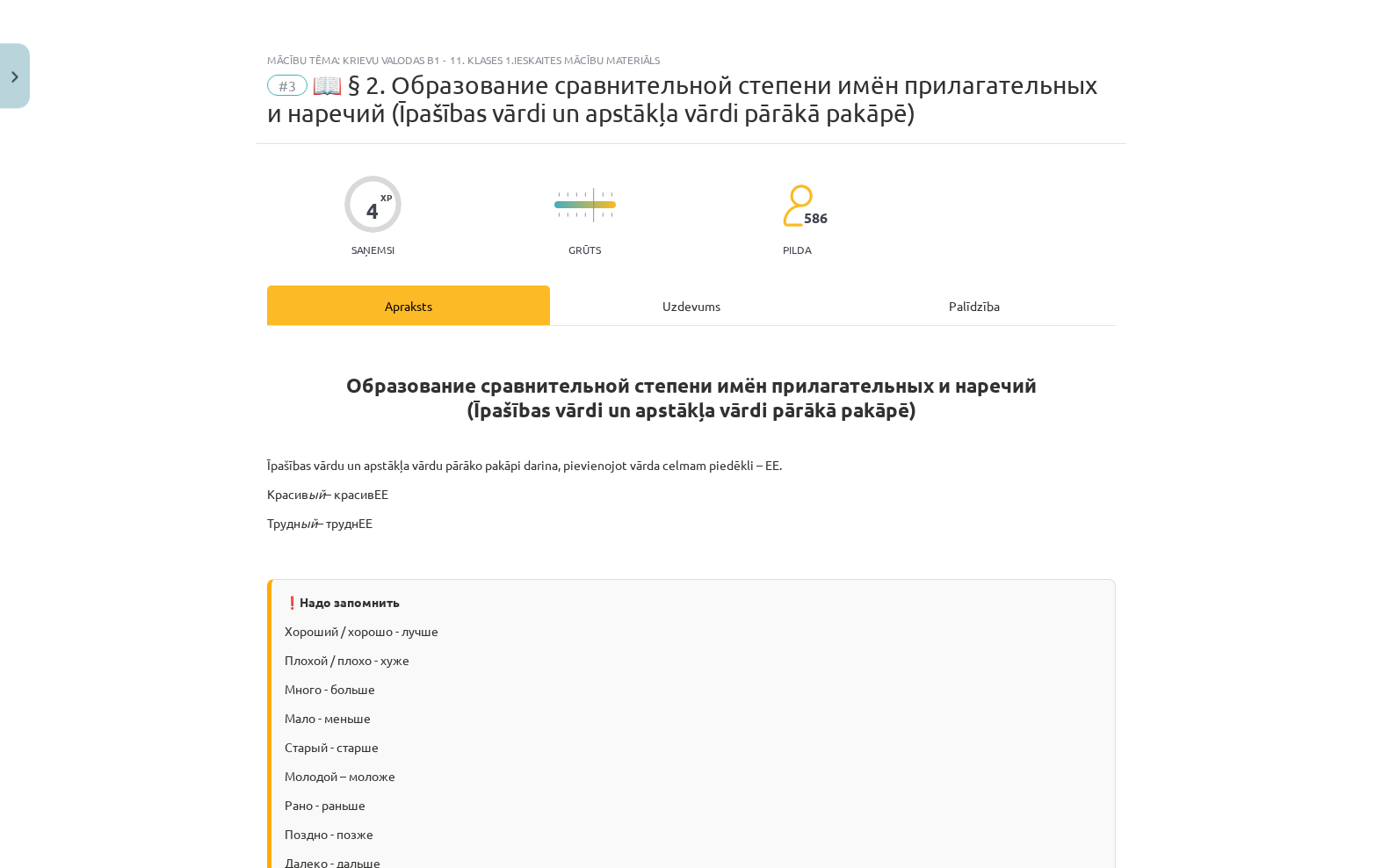
scroll to position [0, 0]
click at [683, 311] on div "Uzdevums" at bounding box center [691, 306] width 283 height 40
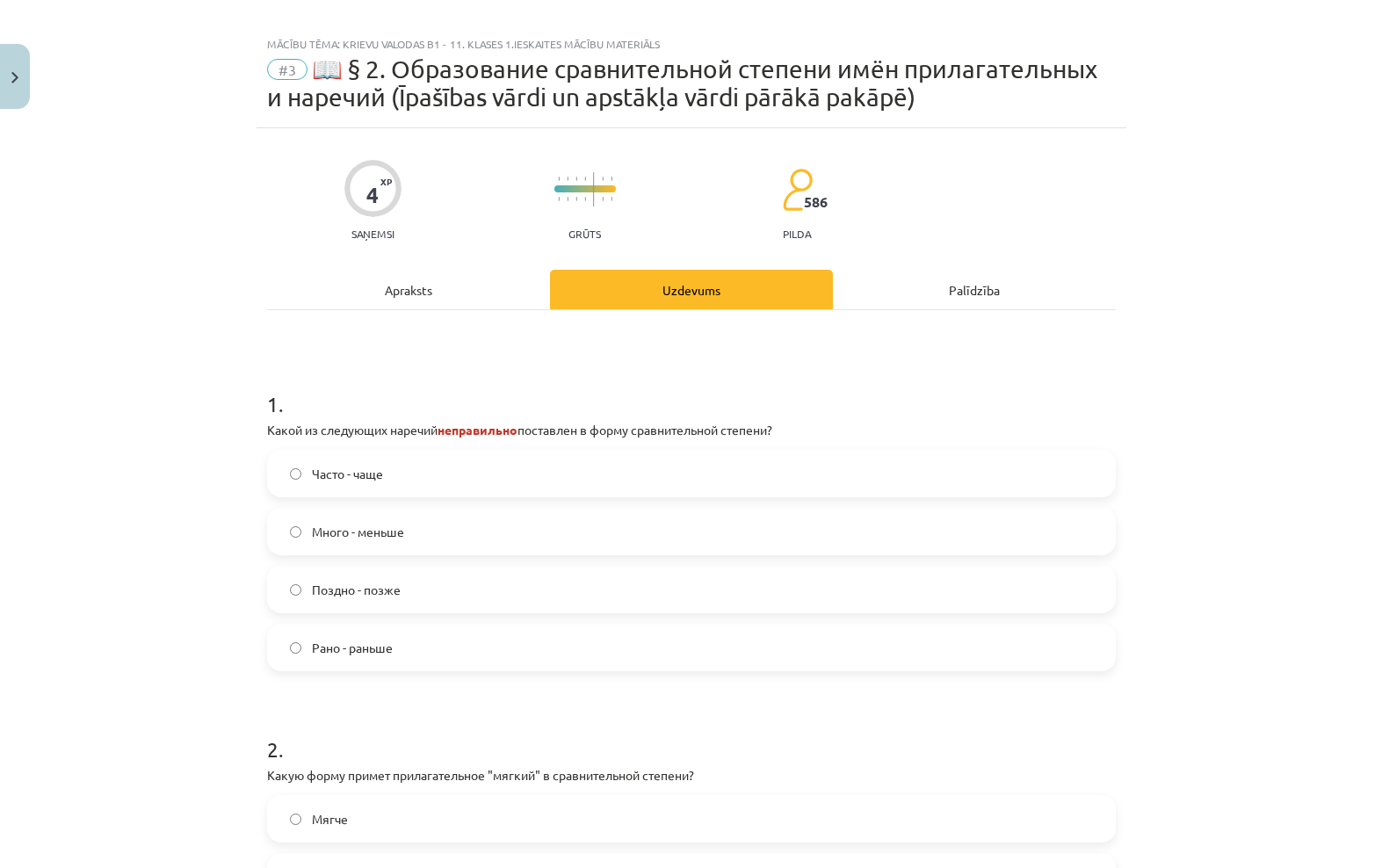
scroll to position [44, 0]
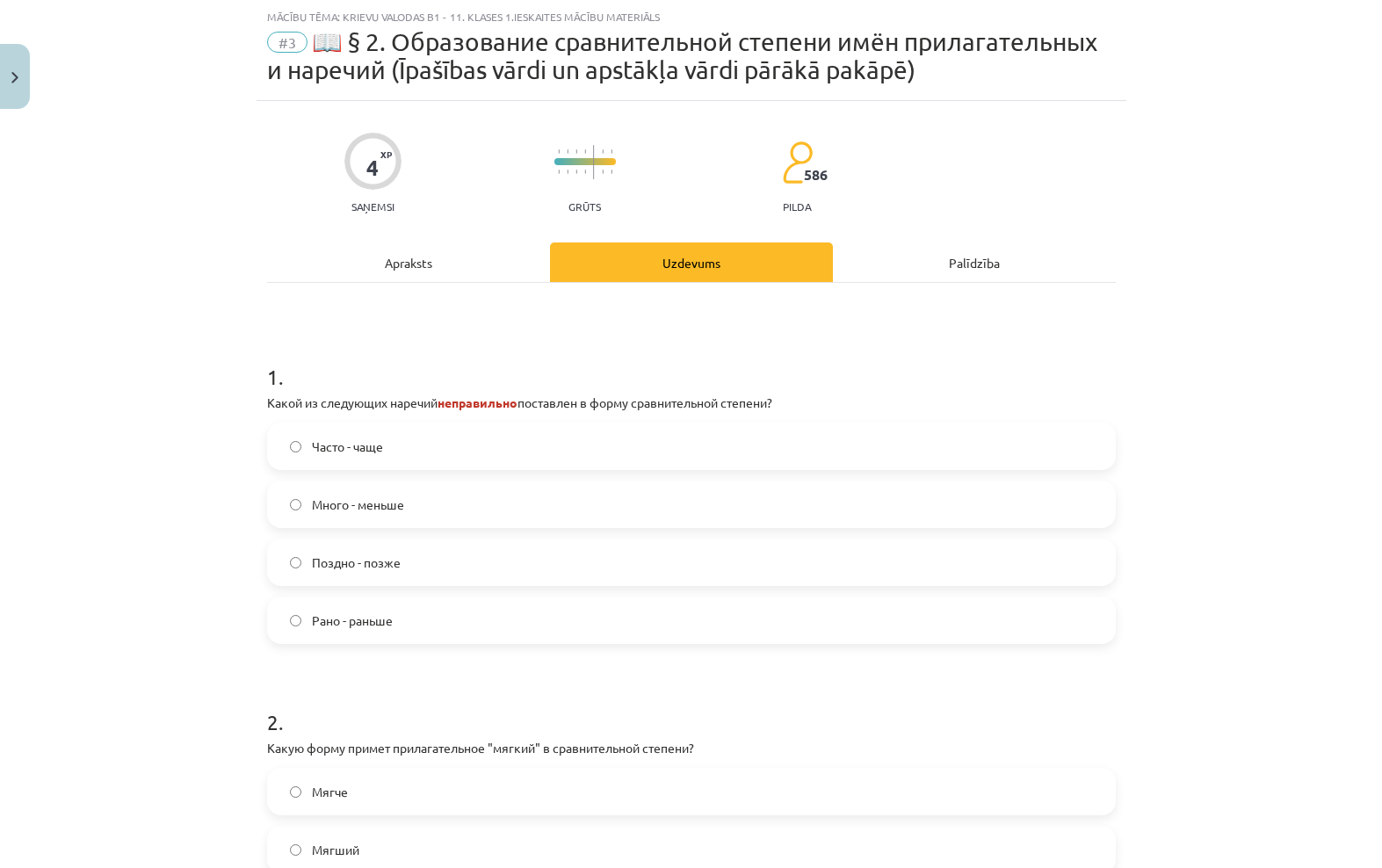
click at [692, 570] on label "Поздно - позже" at bounding box center [691, 562] width 845 height 44
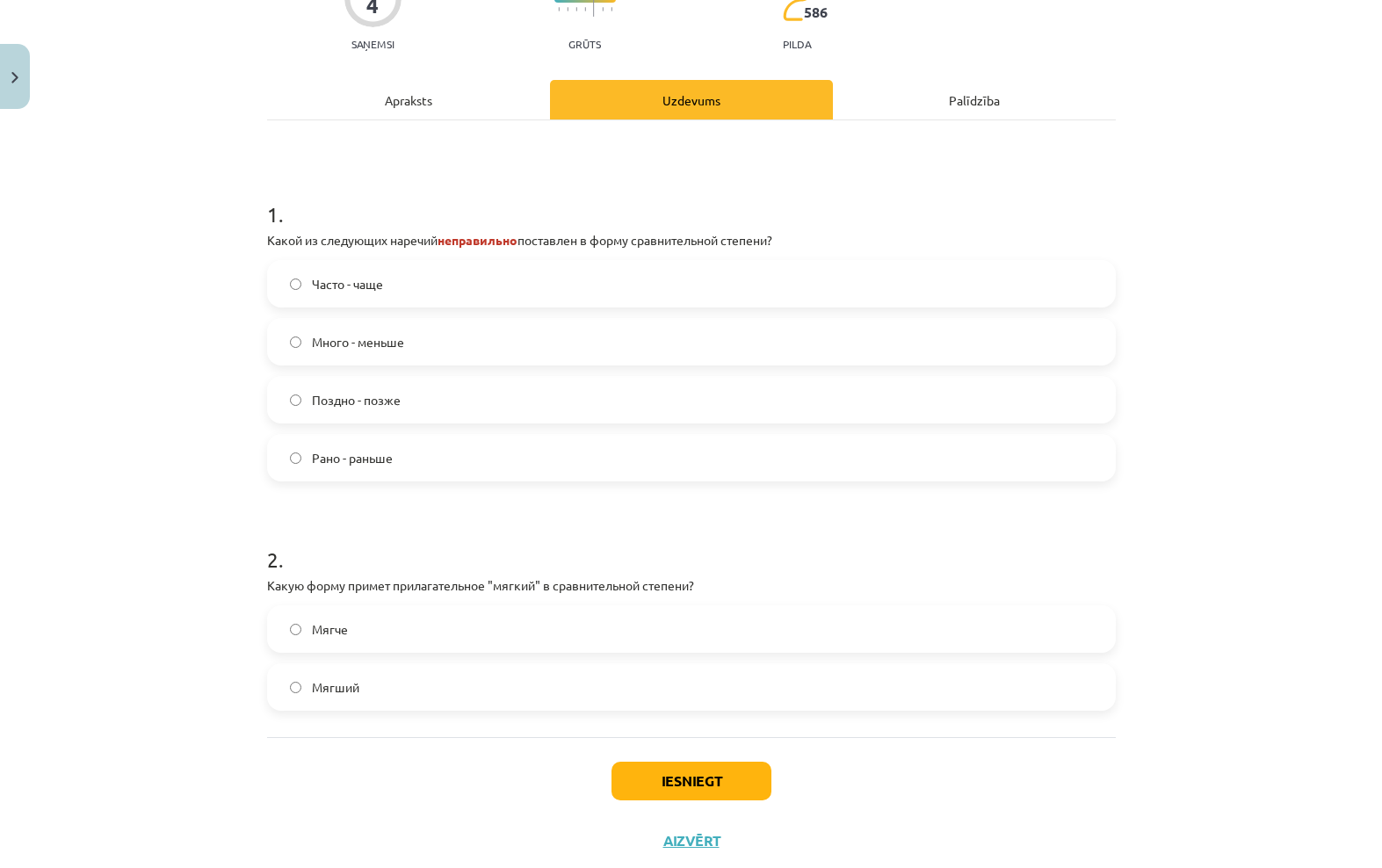
scroll to position [207, 0]
click at [430, 632] on label "Мягче" at bounding box center [691, 630] width 845 height 44
click at [704, 787] on button "Iesniegt" at bounding box center [691, 781] width 160 height 39
click at [719, 778] on button "Iesniegt" at bounding box center [691, 781] width 160 height 39
click at [717, 780] on button "Iesniegt" at bounding box center [691, 781] width 160 height 39
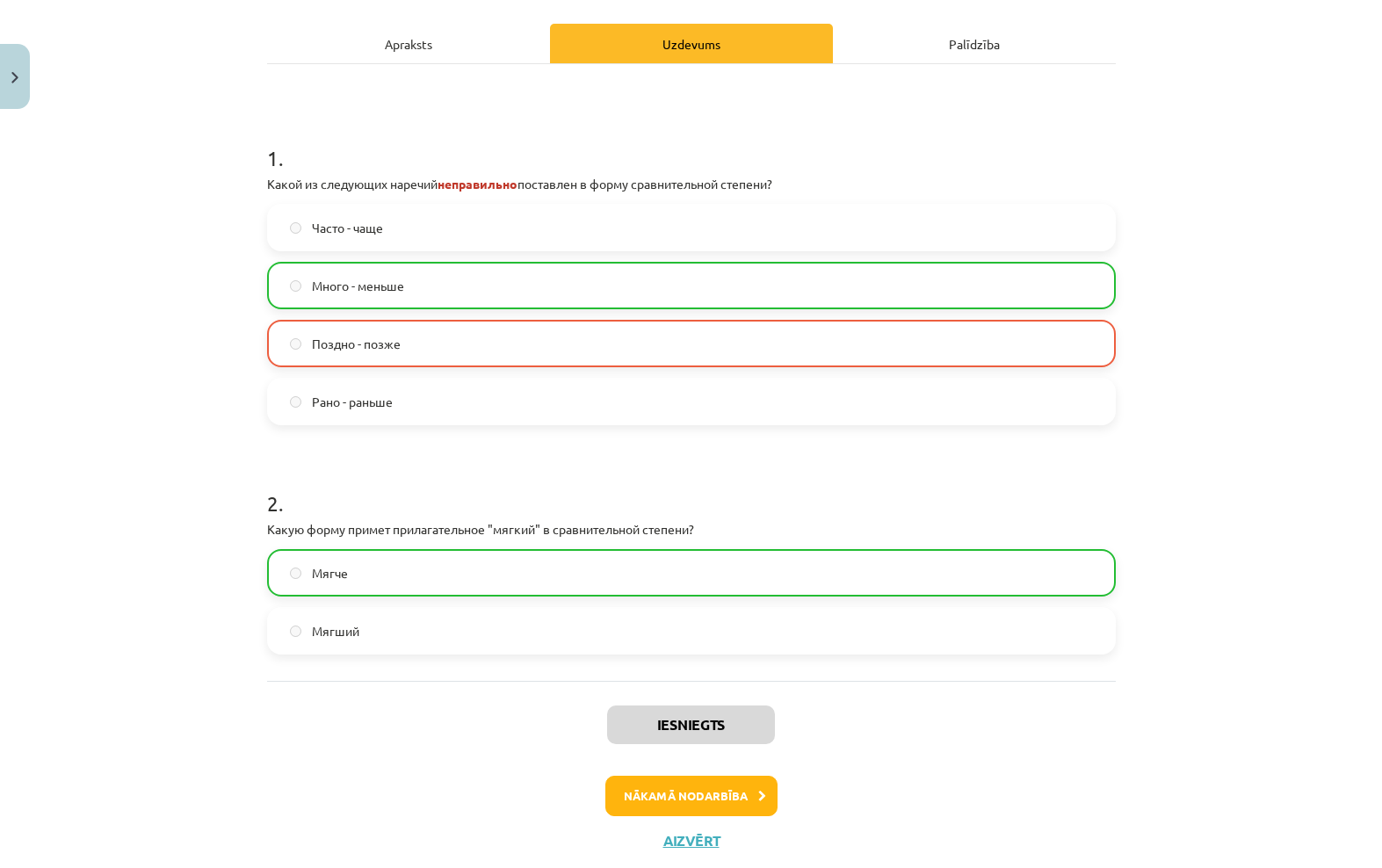
scroll to position [261, 0]
click at [721, 799] on button "Nākamā nodarbība" at bounding box center [691, 797] width 172 height 41
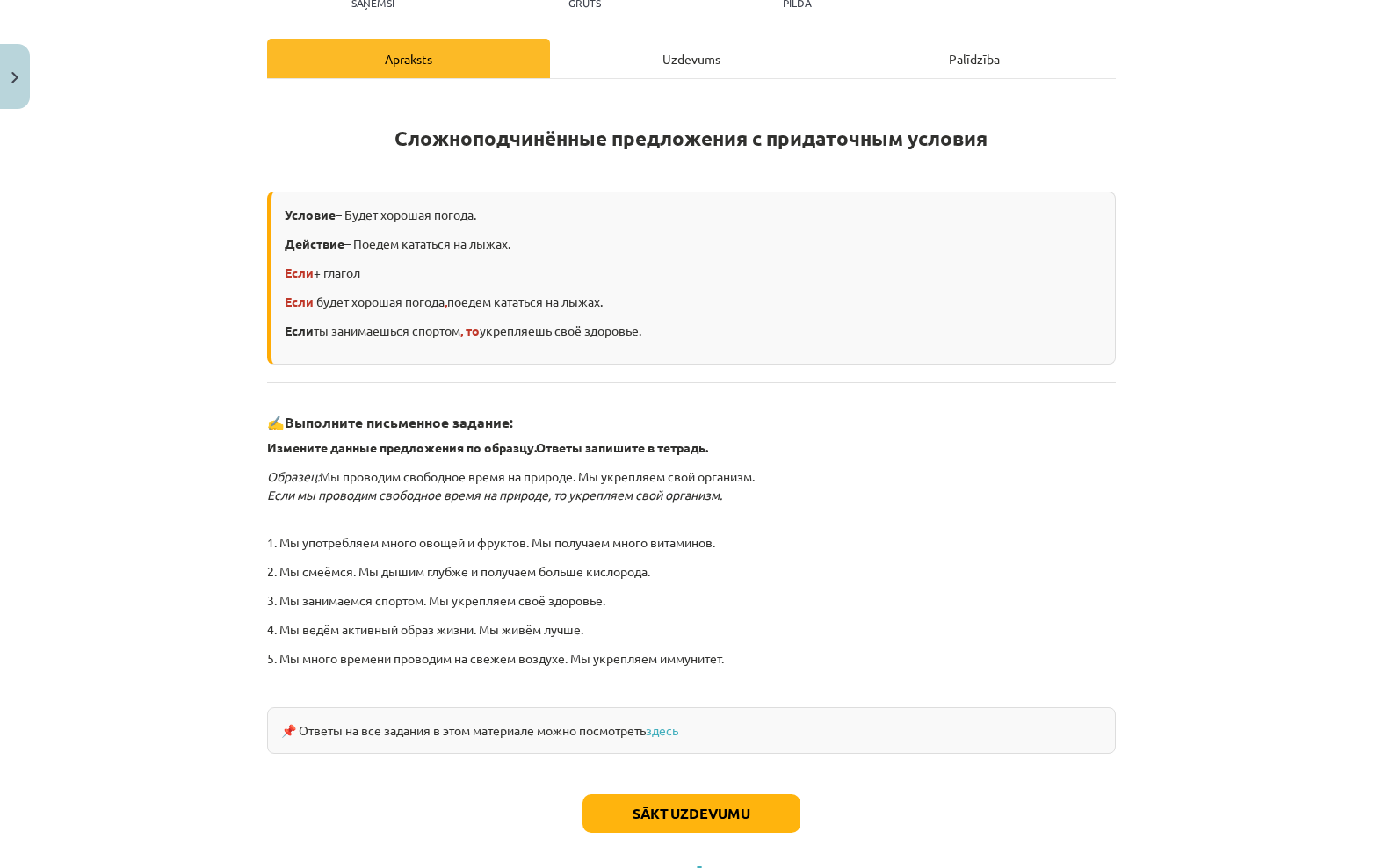
click at [696, 60] on div "Uzdevums" at bounding box center [691, 58] width 283 height 40
